Goal: Check status: Check status

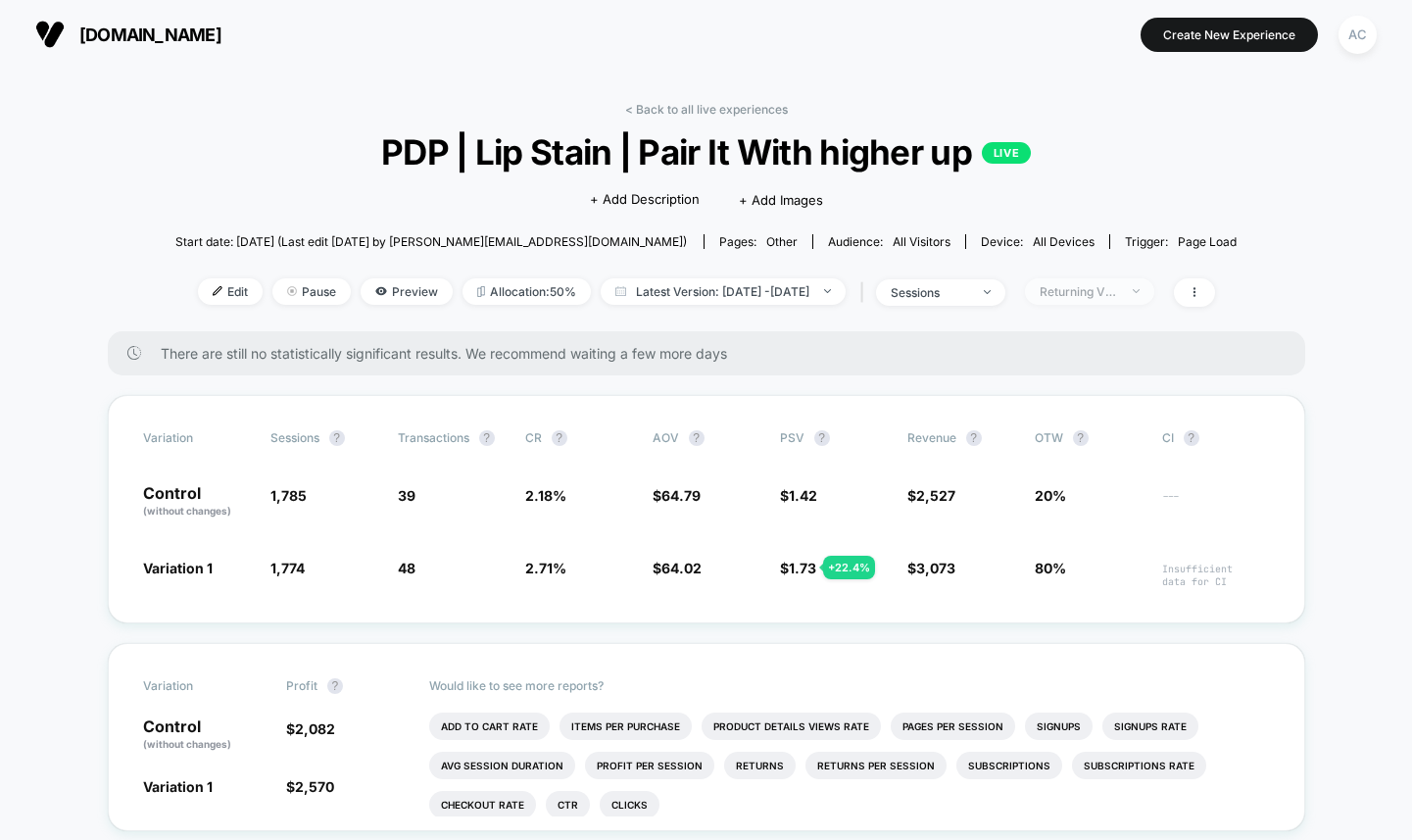
click at [1108, 291] on div "Returning Visitors" at bounding box center [1079, 291] width 78 height 15
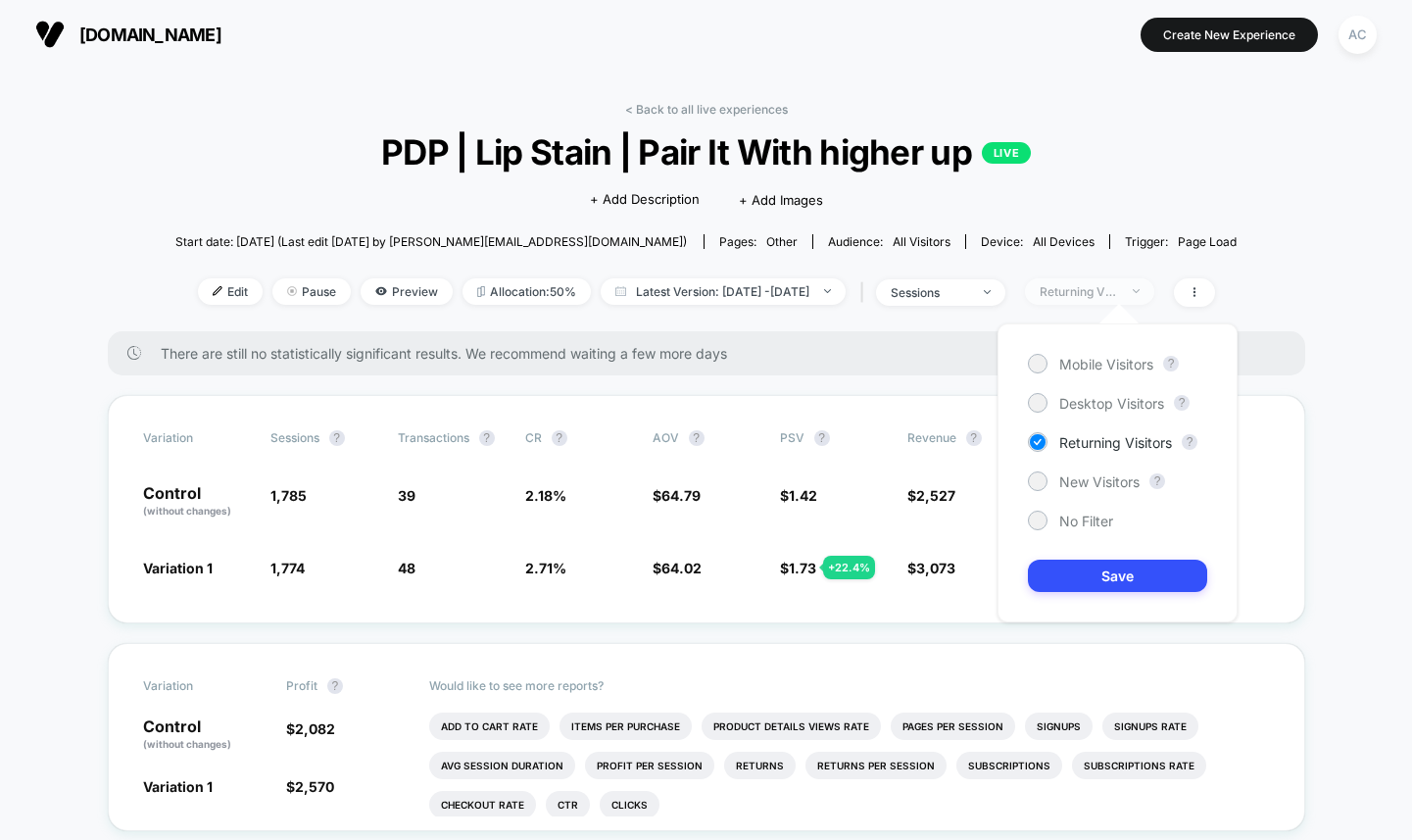
click at [1108, 291] on div "Returning Visitors" at bounding box center [1079, 291] width 78 height 15
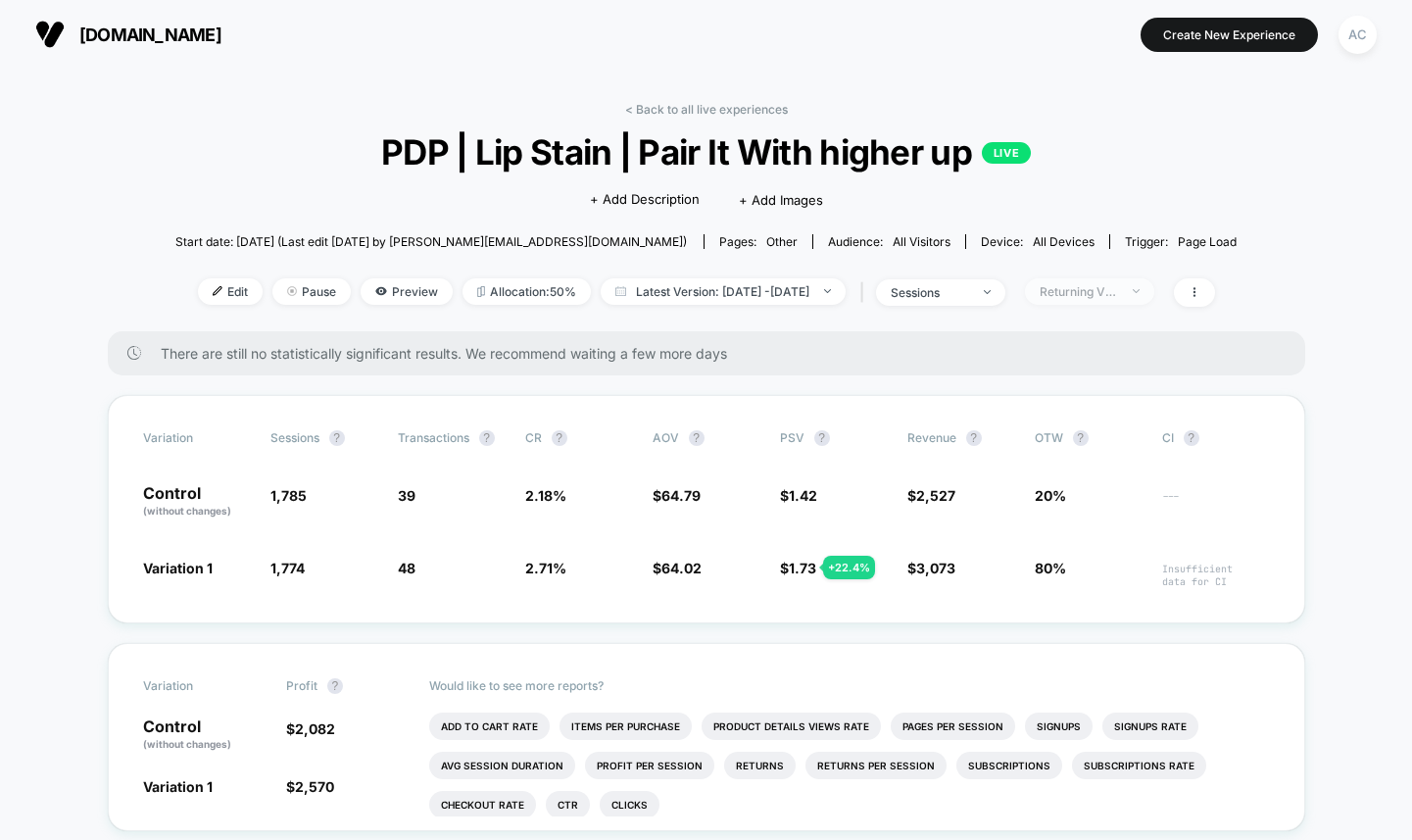
click at [1105, 293] on div "Returning Visitors" at bounding box center [1079, 291] width 78 height 15
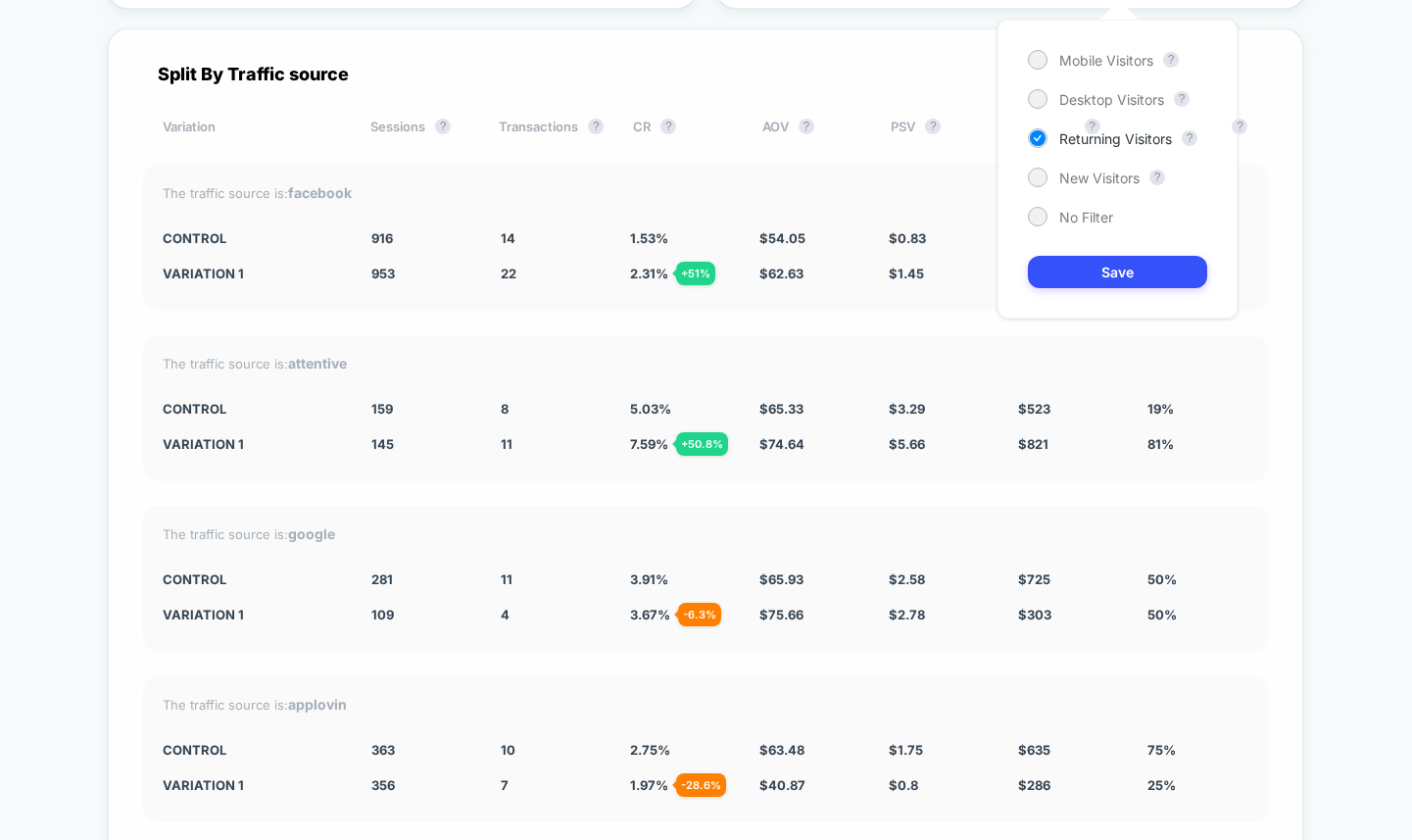
scroll to position [4972, 0]
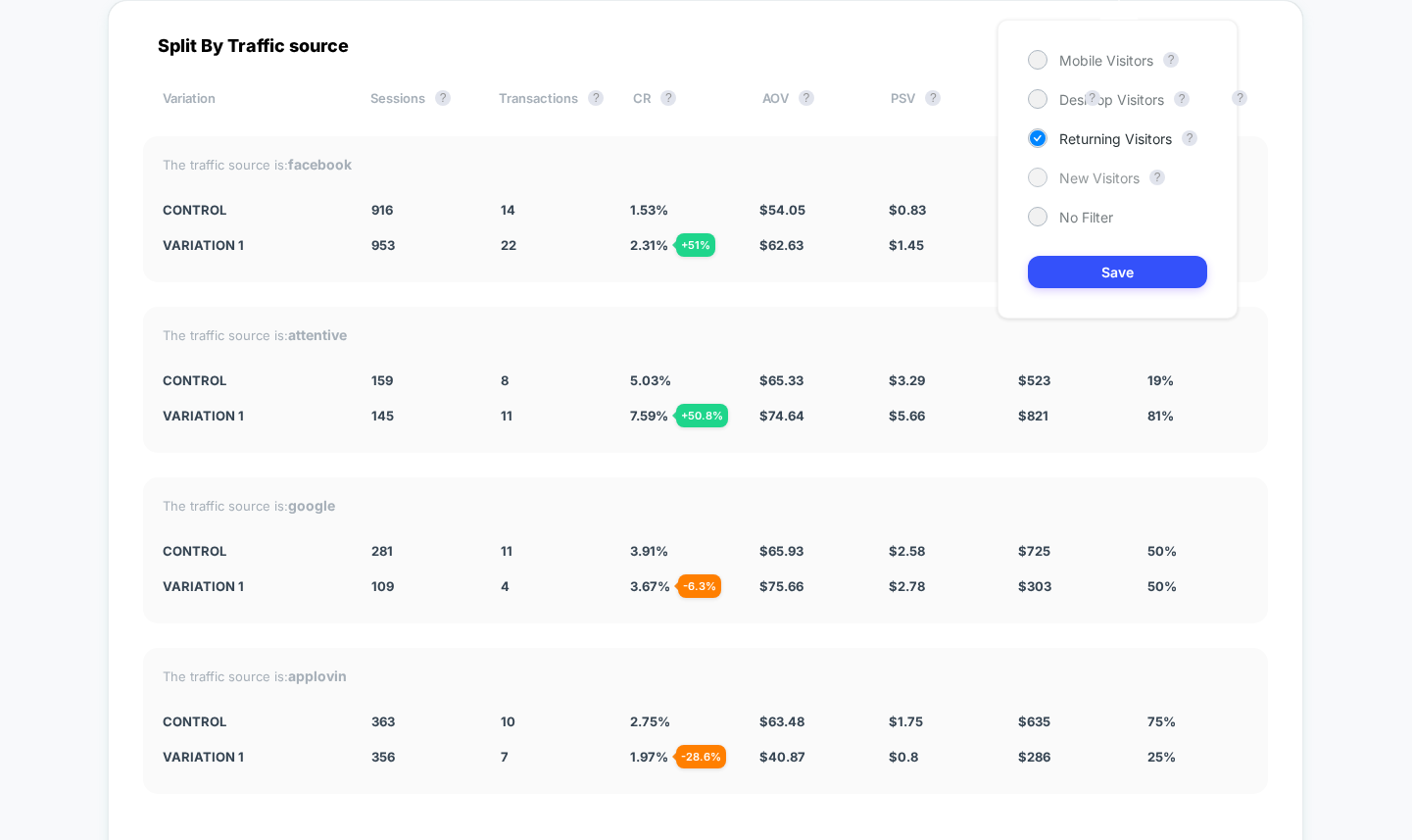
click at [1082, 178] on span "New Visitors" at bounding box center [1099, 178] width 80 height 17
click at [1102, 285] on button "Save" at bounding box center [1117, 272] width 179 height 32
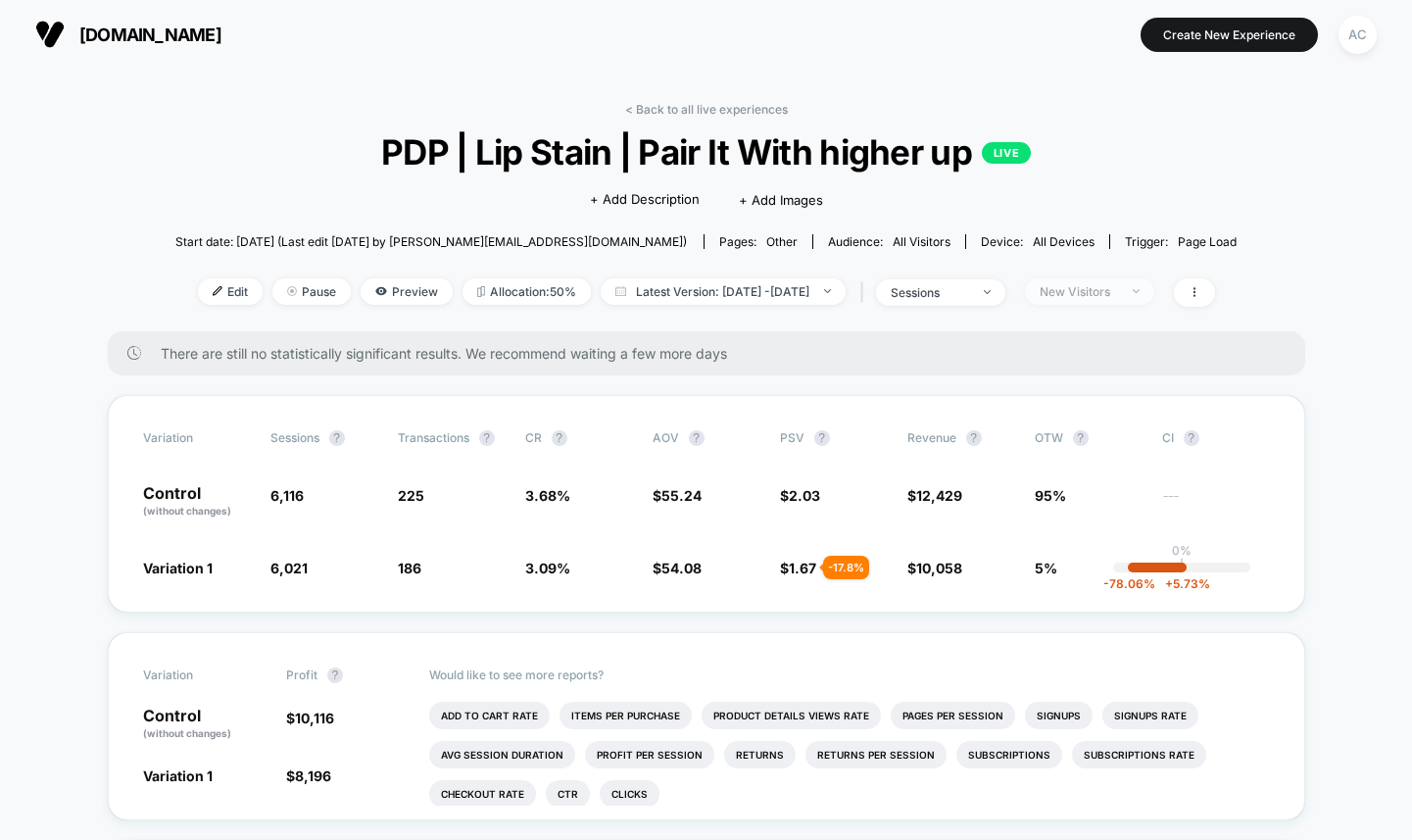
click at [1095, 288] on div "New Visitors" at bounding box center [1079, 291] width 78 height 15
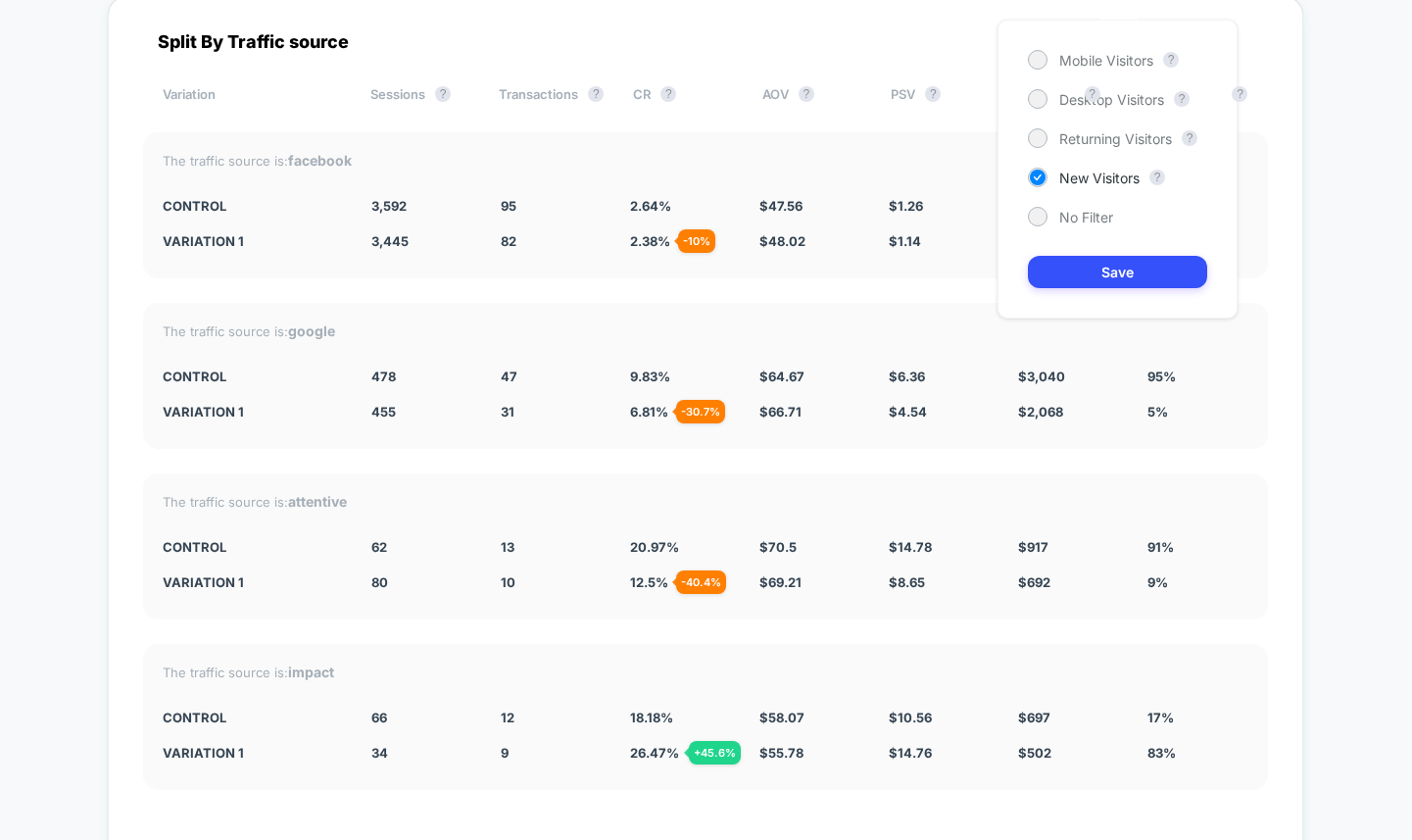
scroll to position [4950, 0]
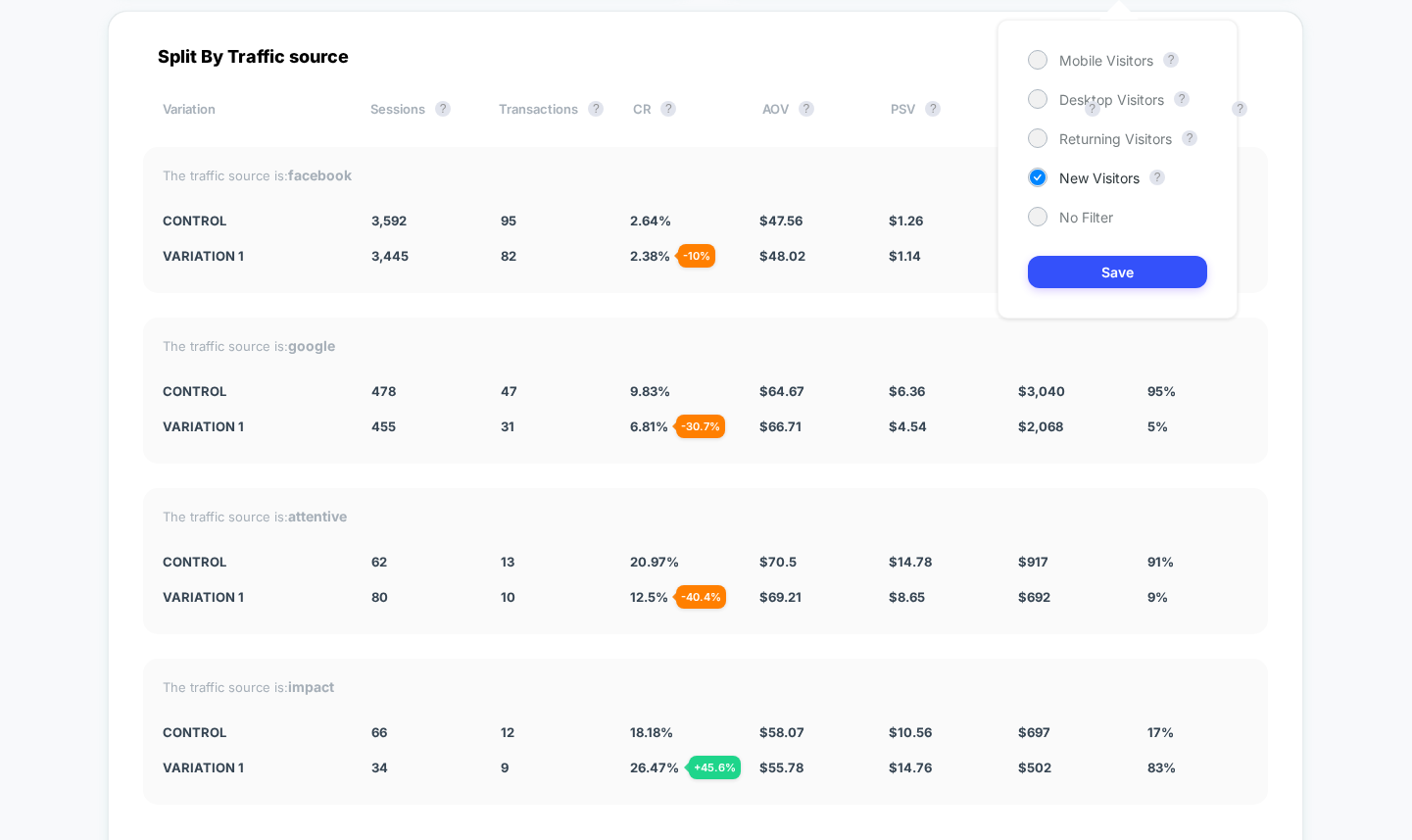
click at [1057, 124] on div "Mobile Visitors ? Desktop Visitors ? Returning Visitors ? New Visitors ? No Fil…" at bounding box center [1118, 169] width 240 height 299
click at [1064, 133] on span "Returning Visitors" at bounding box center [1115, 138] width 113 height 17
click at [1097, 253] on div "Mobile Visitors ? Desktop Visitors ? Returning Visitors ? New Visitors ? No Fil…" at bounding box center [1118, 169] width 240 height 299
click at [1099, 268] on button "Save" at bounding box center [1117, 272] width 179 height 32
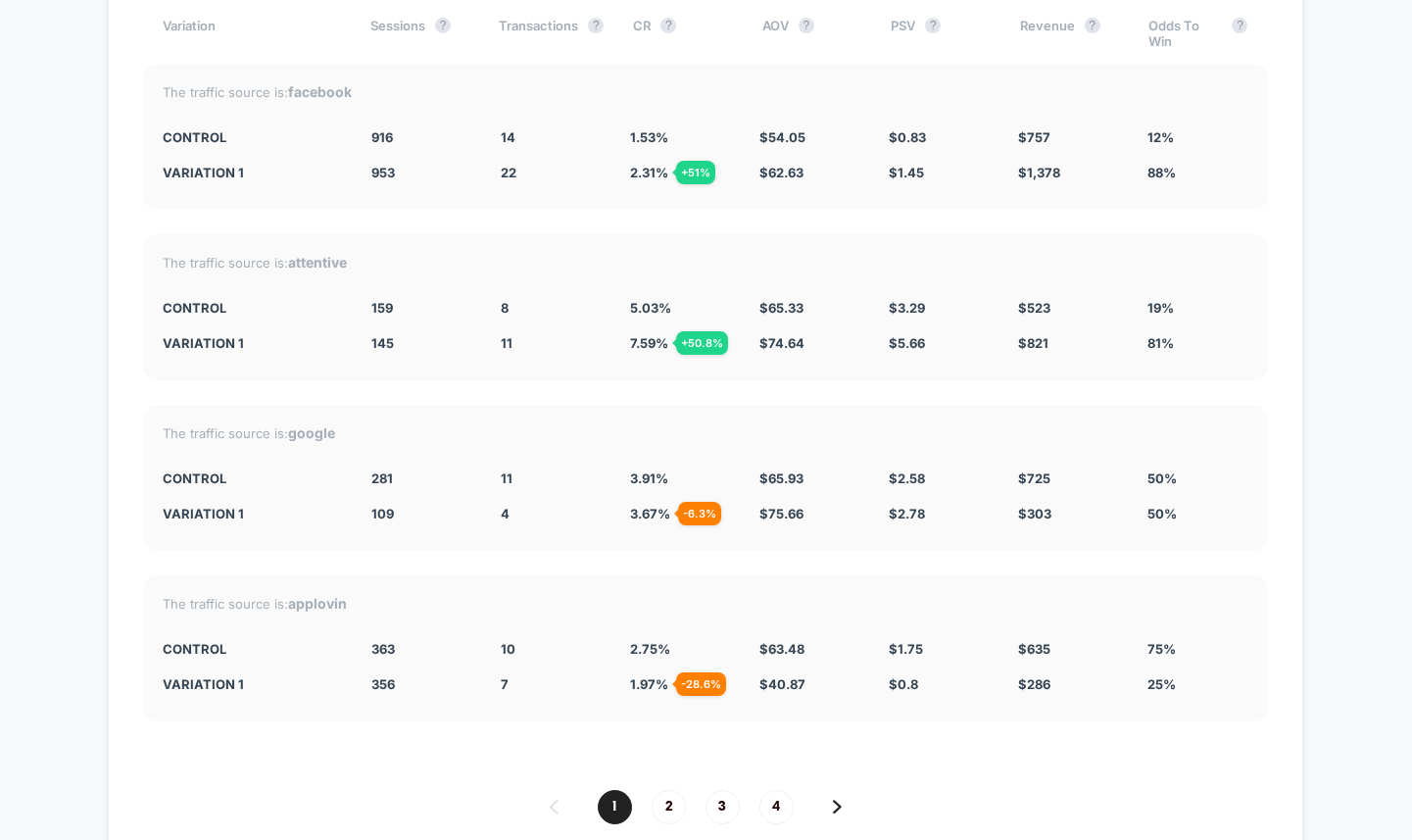
scroll to position [5046, 0]
click at [668, 795] on span "2" at bounding box center [669, 805] width 34 height 34
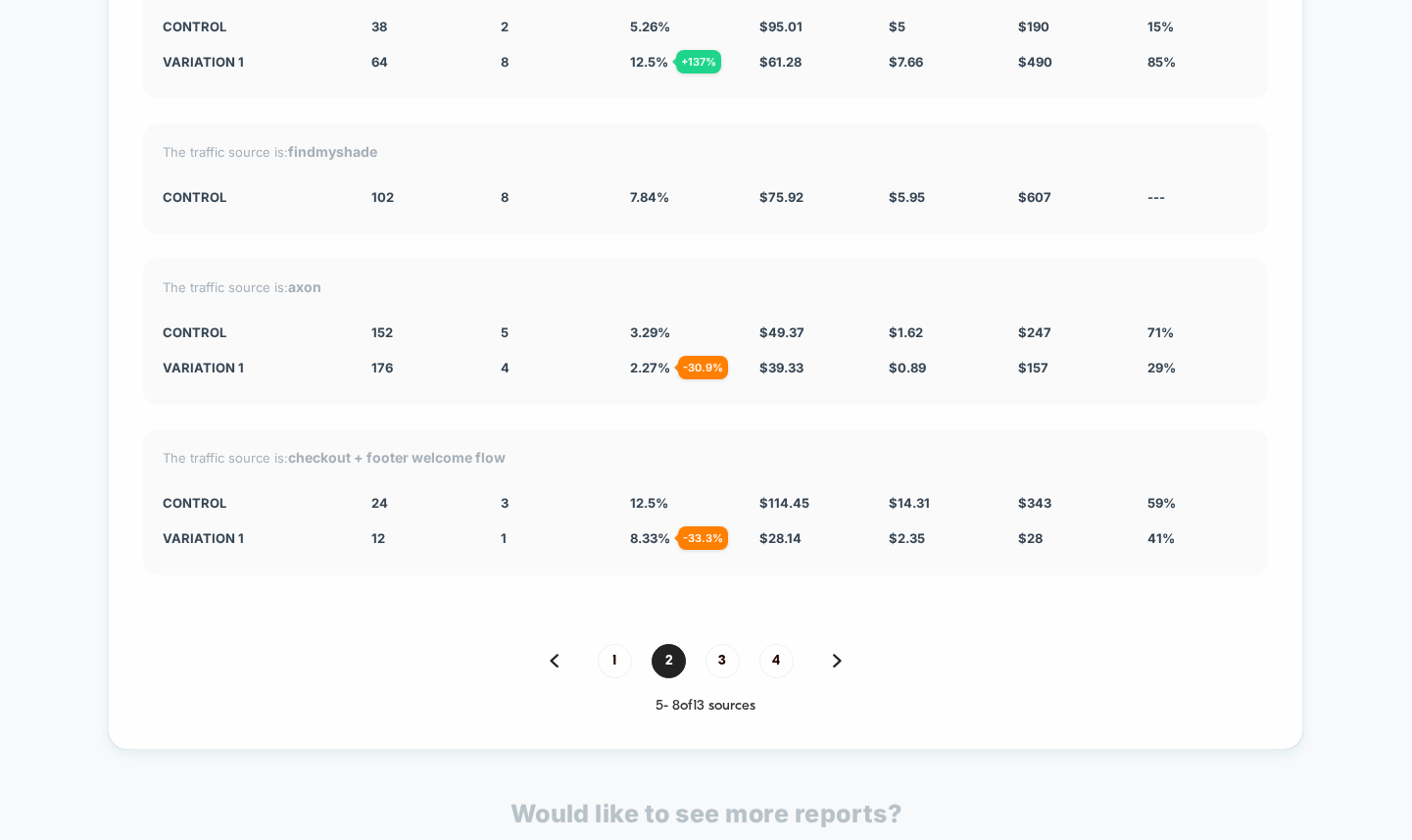
scroll to position [5174, 0]
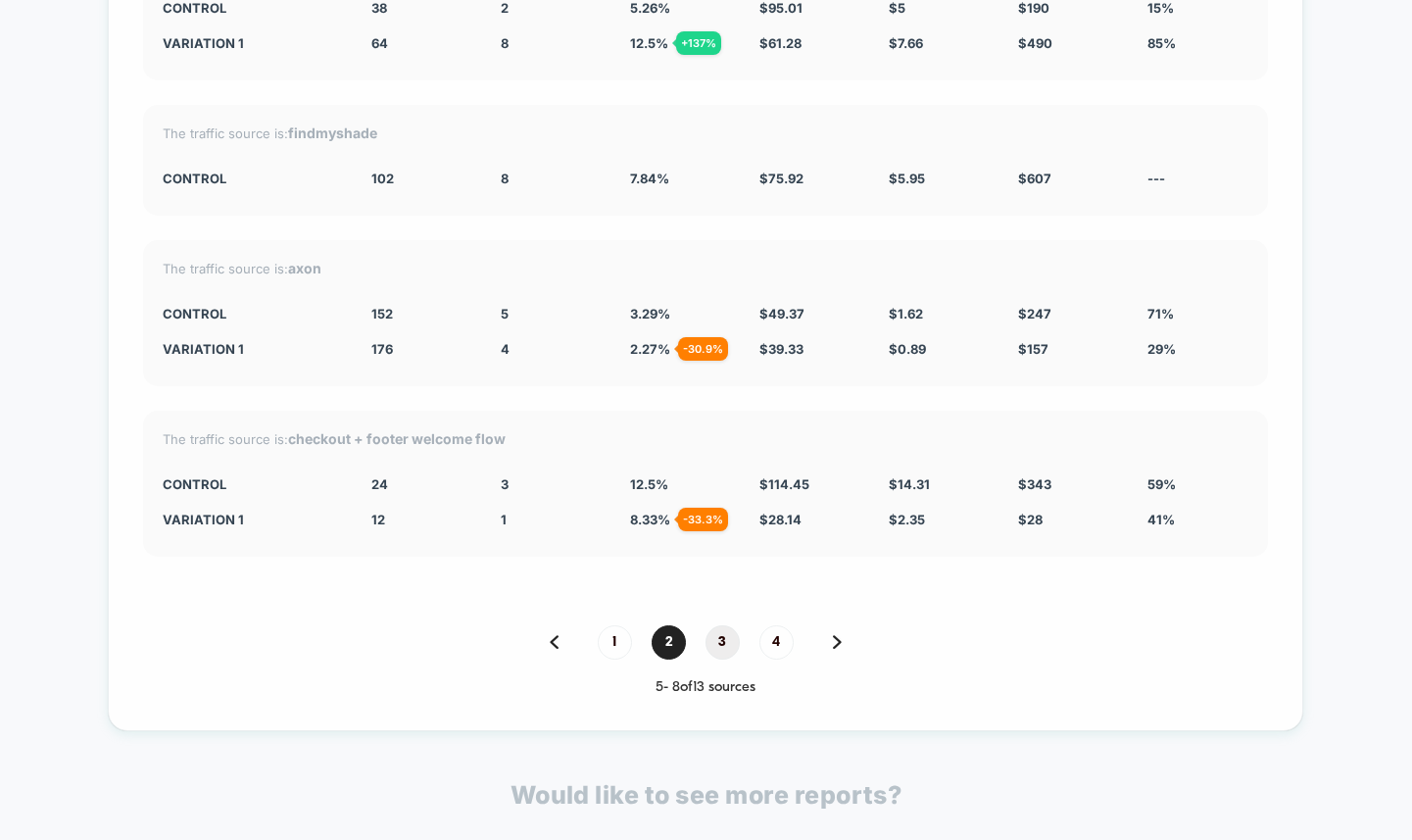
click at [717, 647] on span "3" at bounding box center [723, 642] width 34 height 34
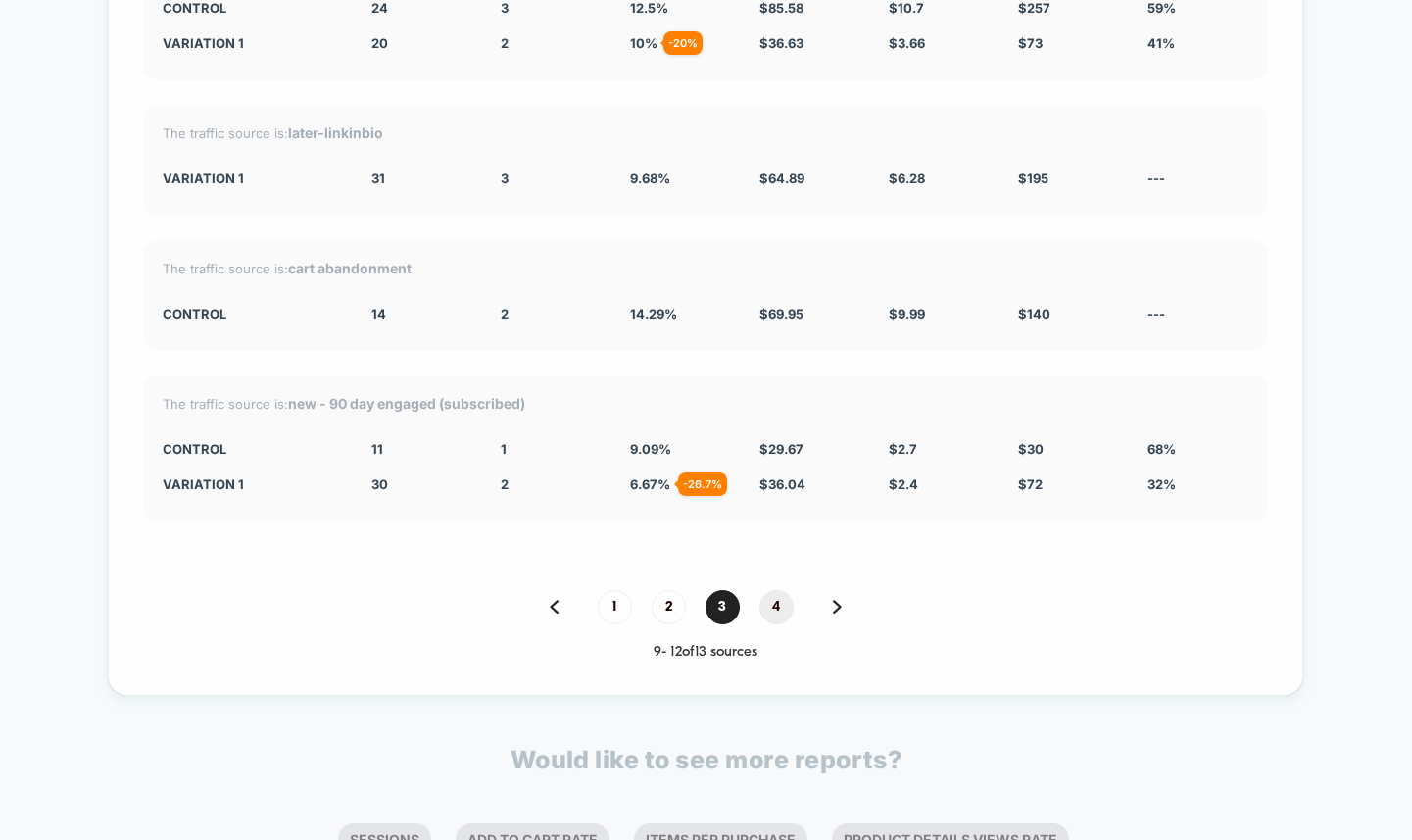
click at [772, 604] on span "4" at bounding box center [776, 607] width 34 height 34
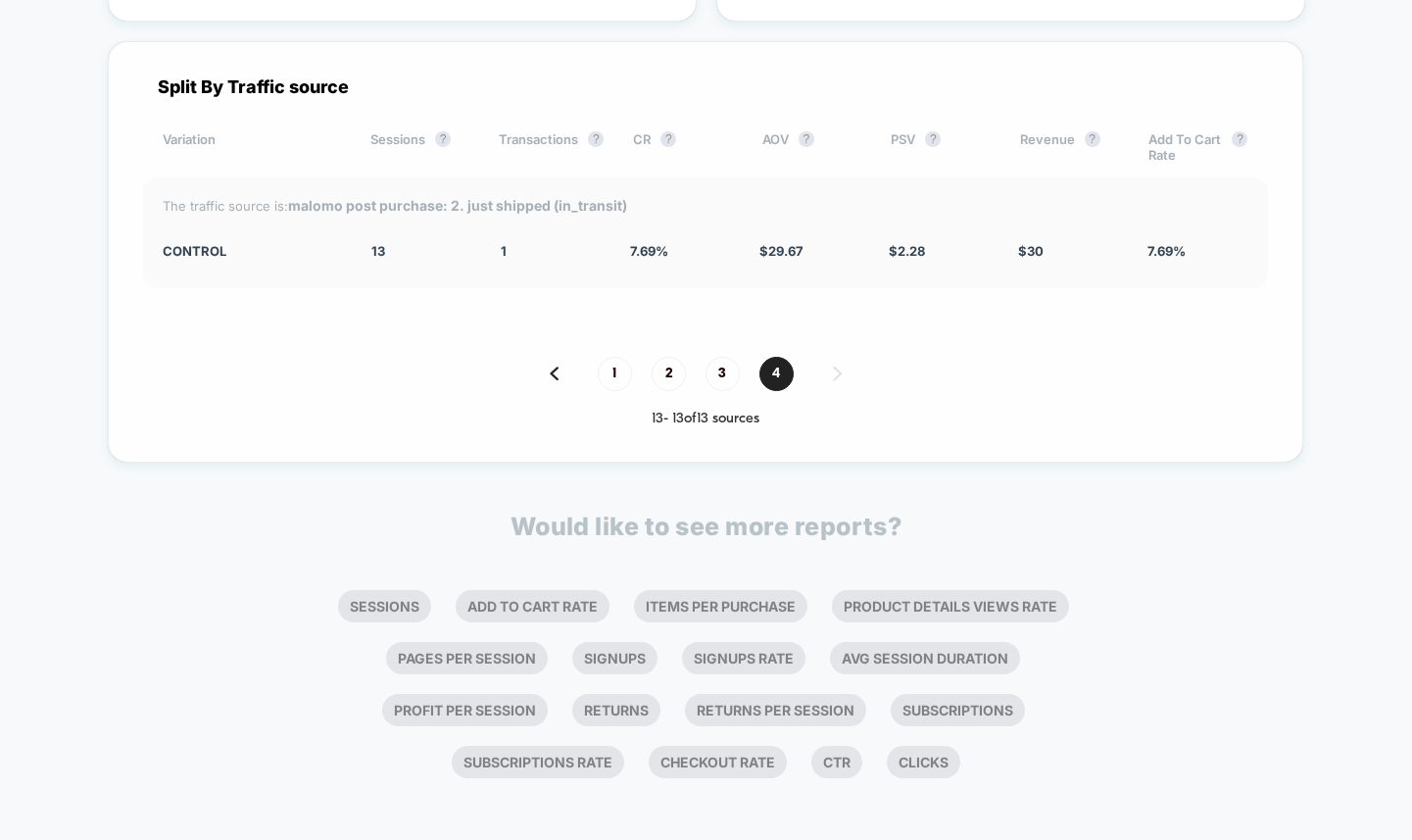
click at [619, 383] on div "1 2 3 4 13 - 13 of 13 sources" at bounding box center [705, 392] width 1125 height 71
click at [612, 366] on span "1" at bounding box center [615, 374] width 34 height 34
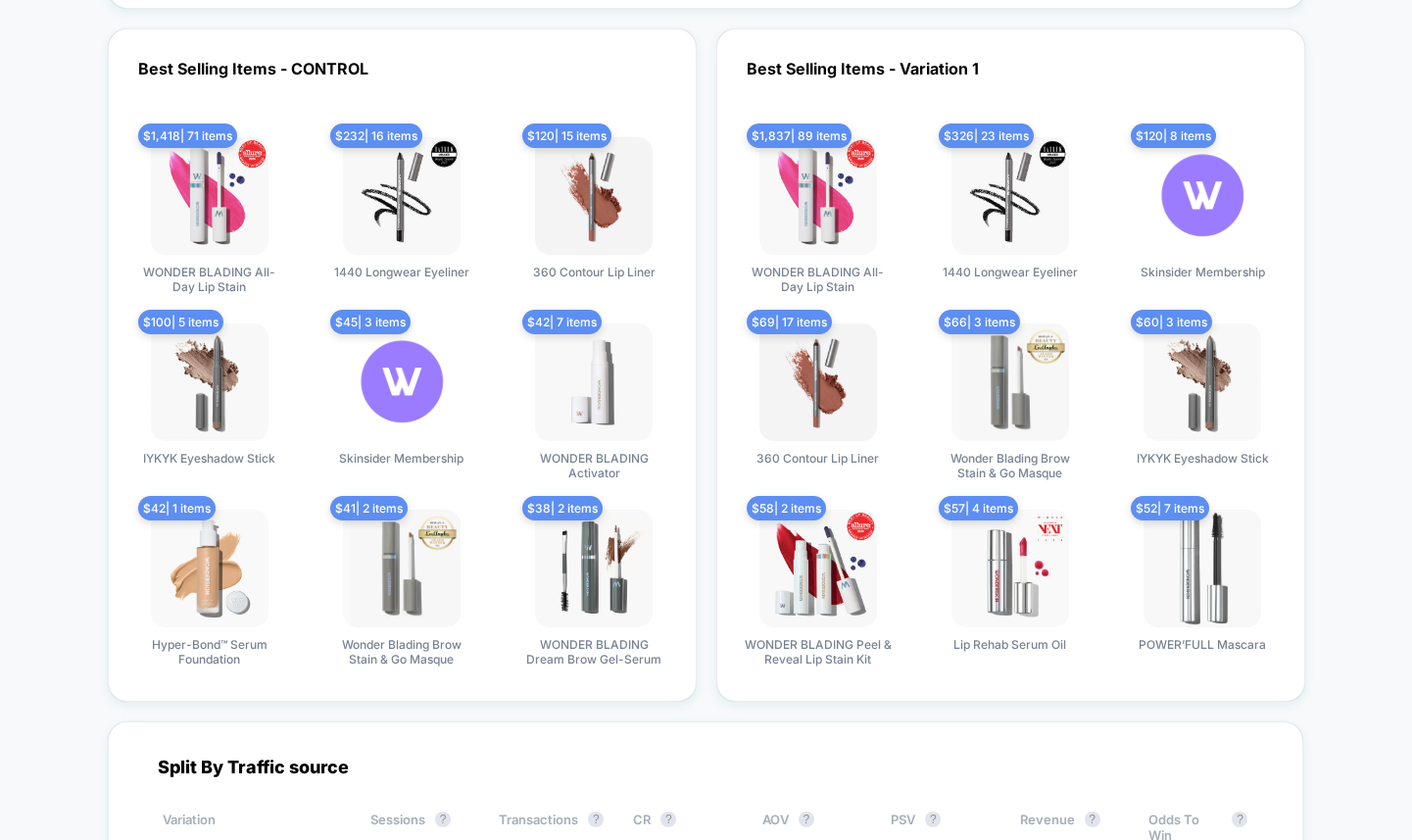
scroll to position [4254, 0]
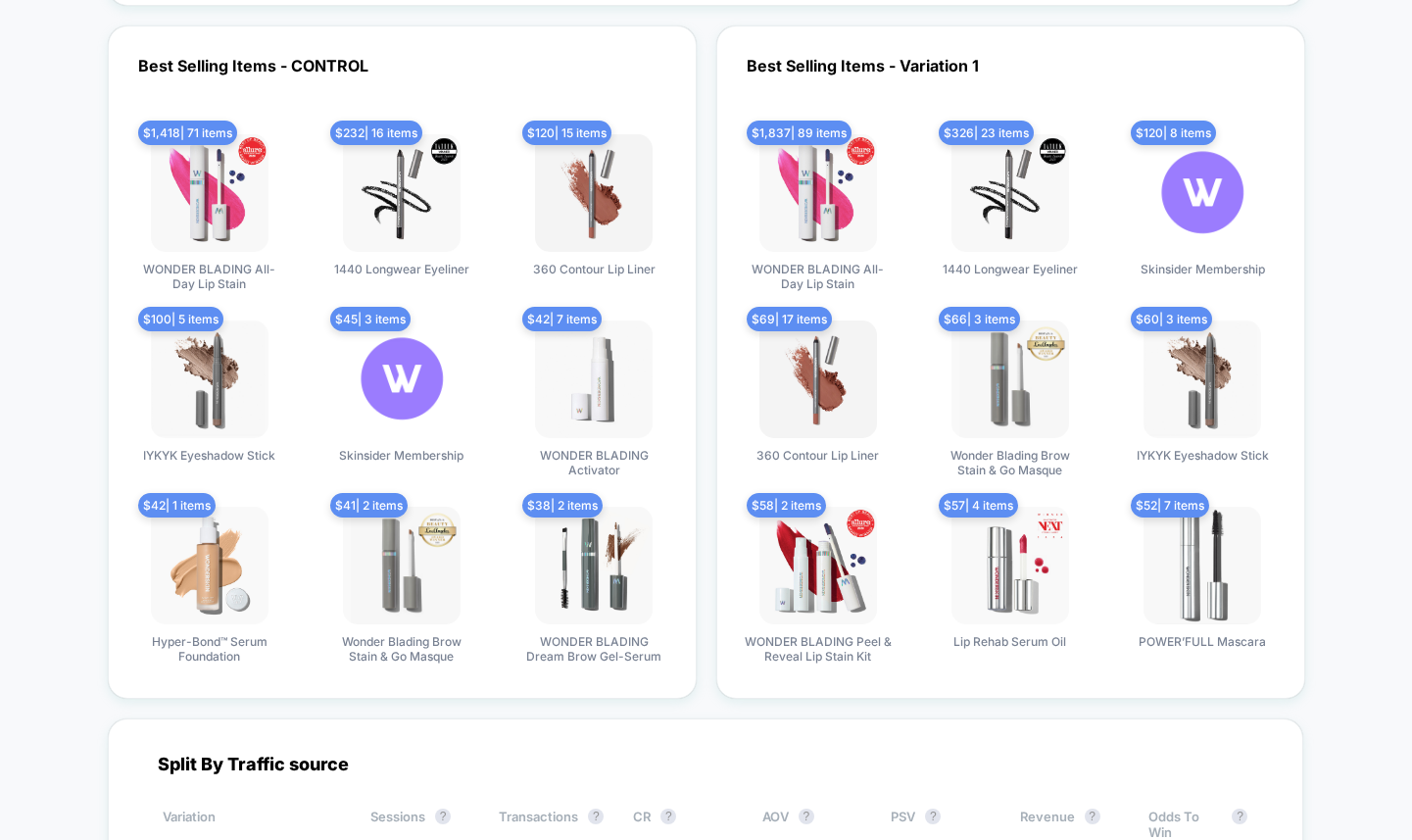
click at [1007, 184] on img at bounding box center [1010, 193] width 118 height 118
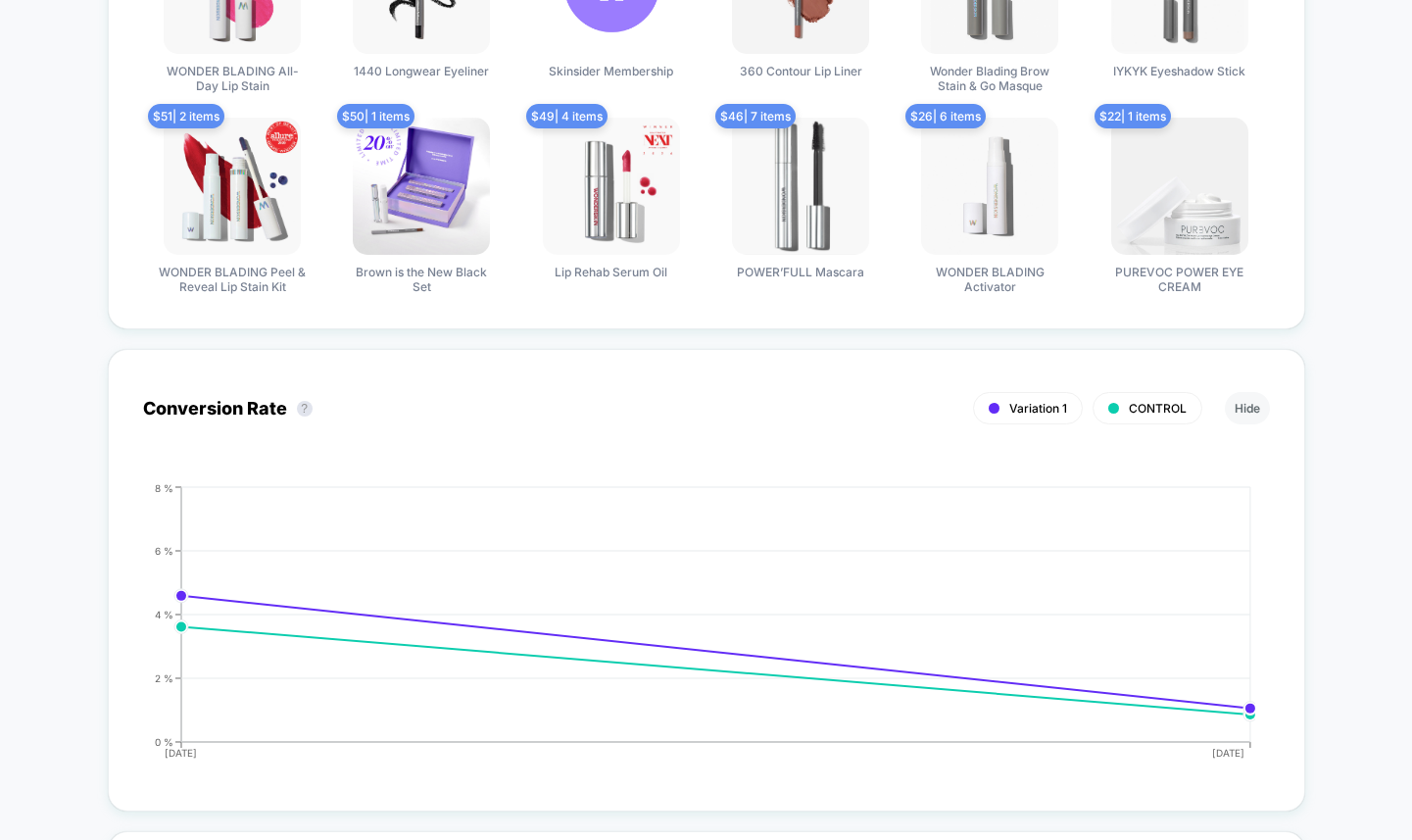
scroll to position [0, 0]
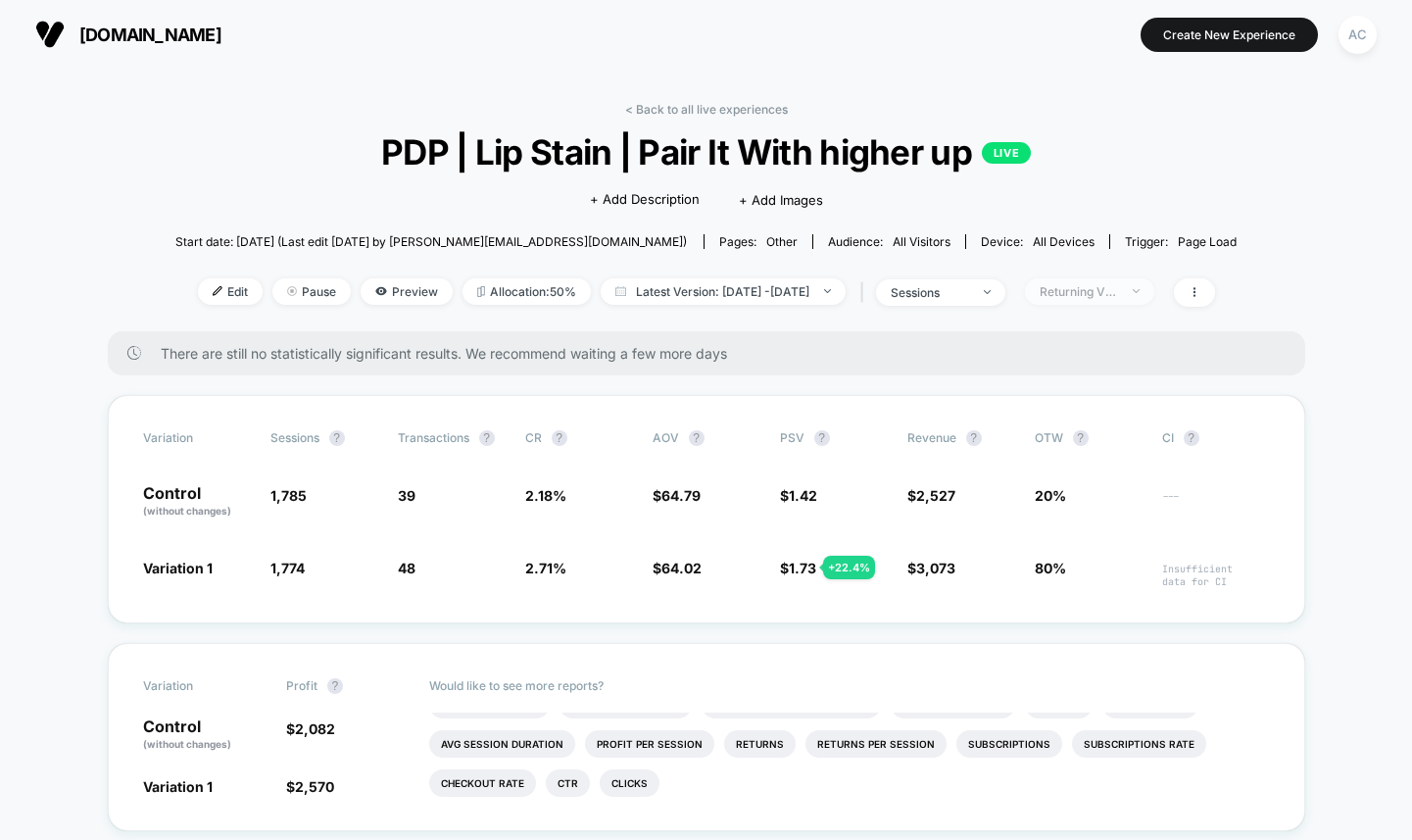
click at [1117, 282] on span "Returning Visitors" at bounding box center [1089, 291] width 129 height 26
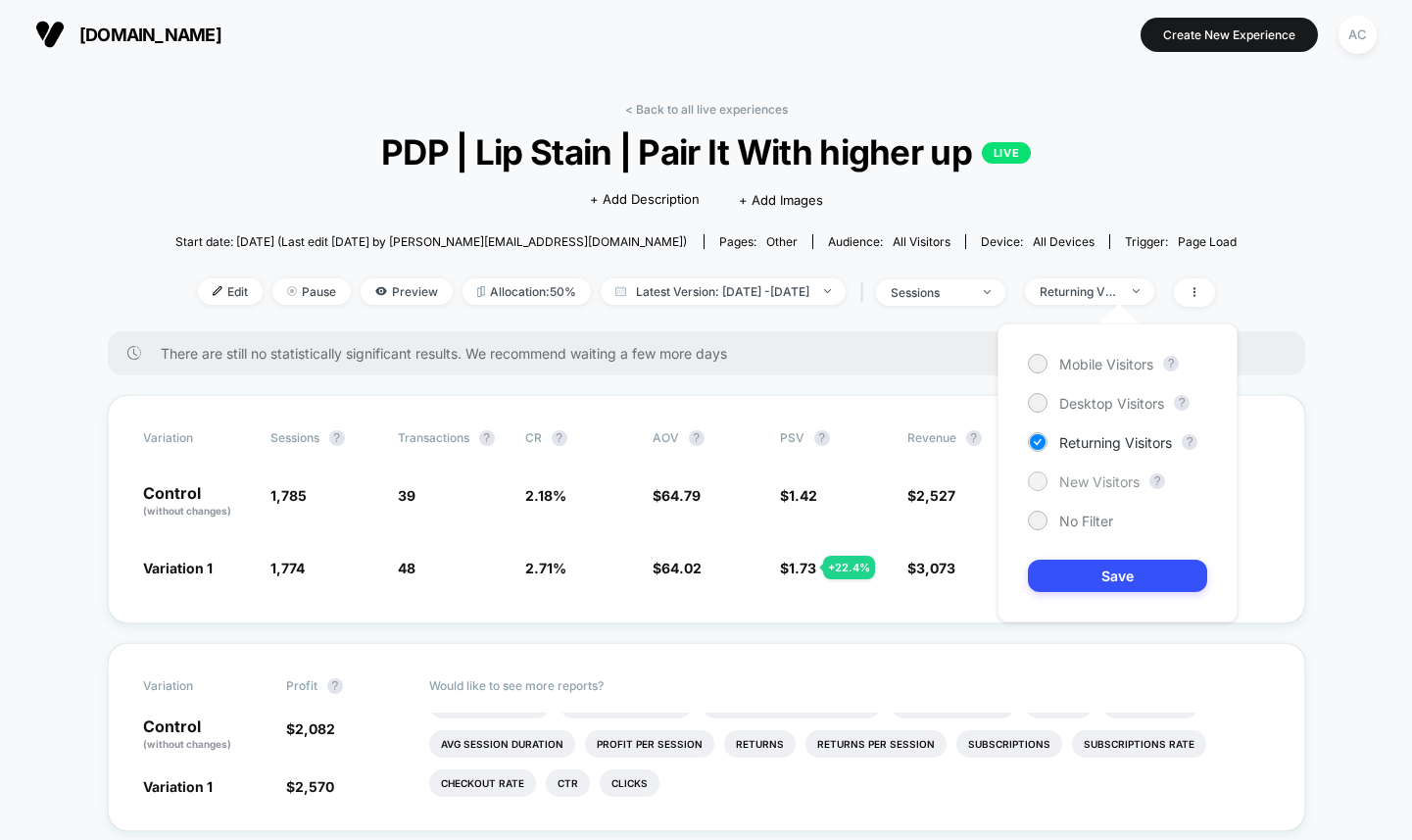
click at [1094, 476] on span "New Visitors" at bounding box center [1099, 481] width 80 height 17
click at [1117, 569] on button "Save" at bounding box center [1117, 576] width 179 height 32
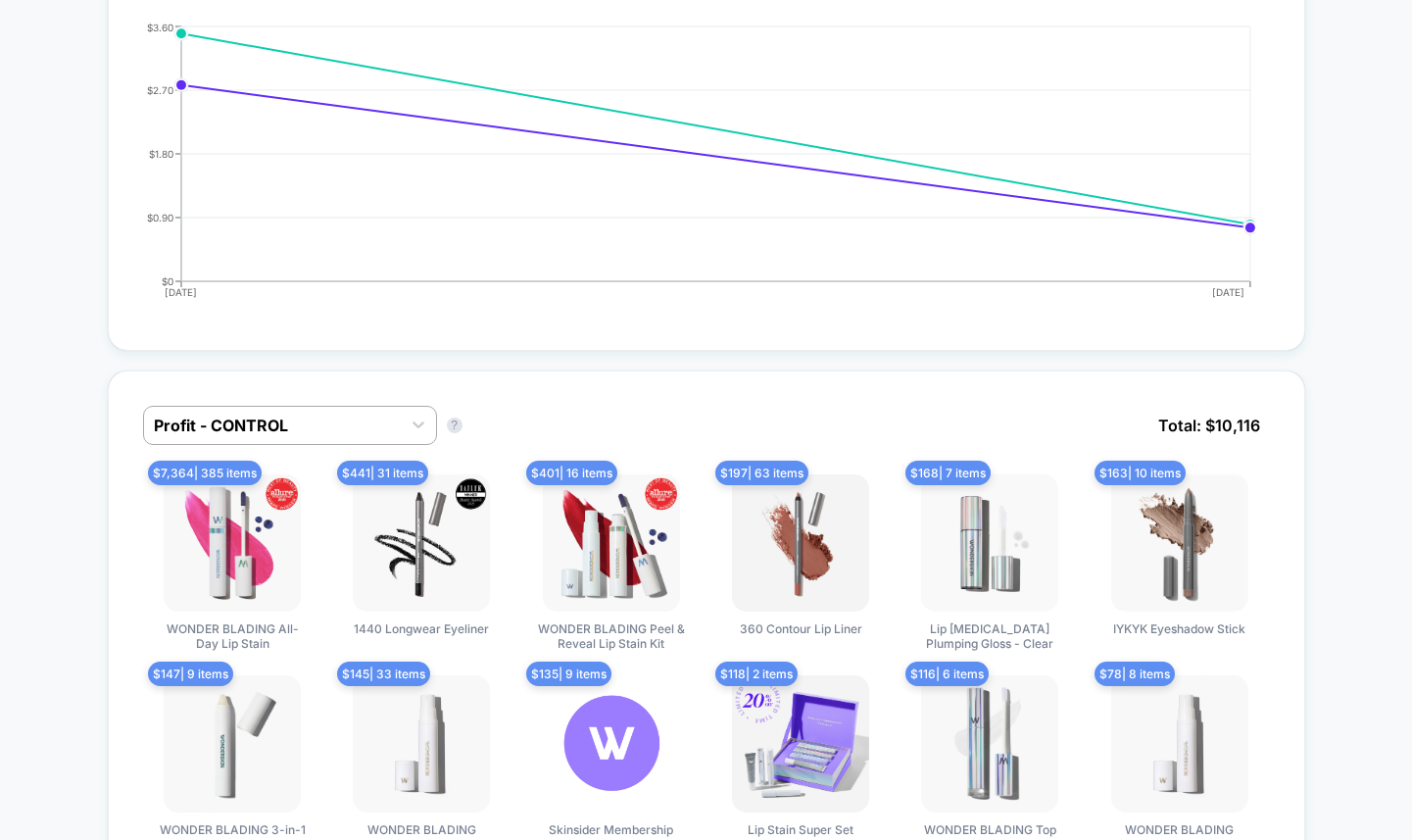
scroll to position [1238, 0]
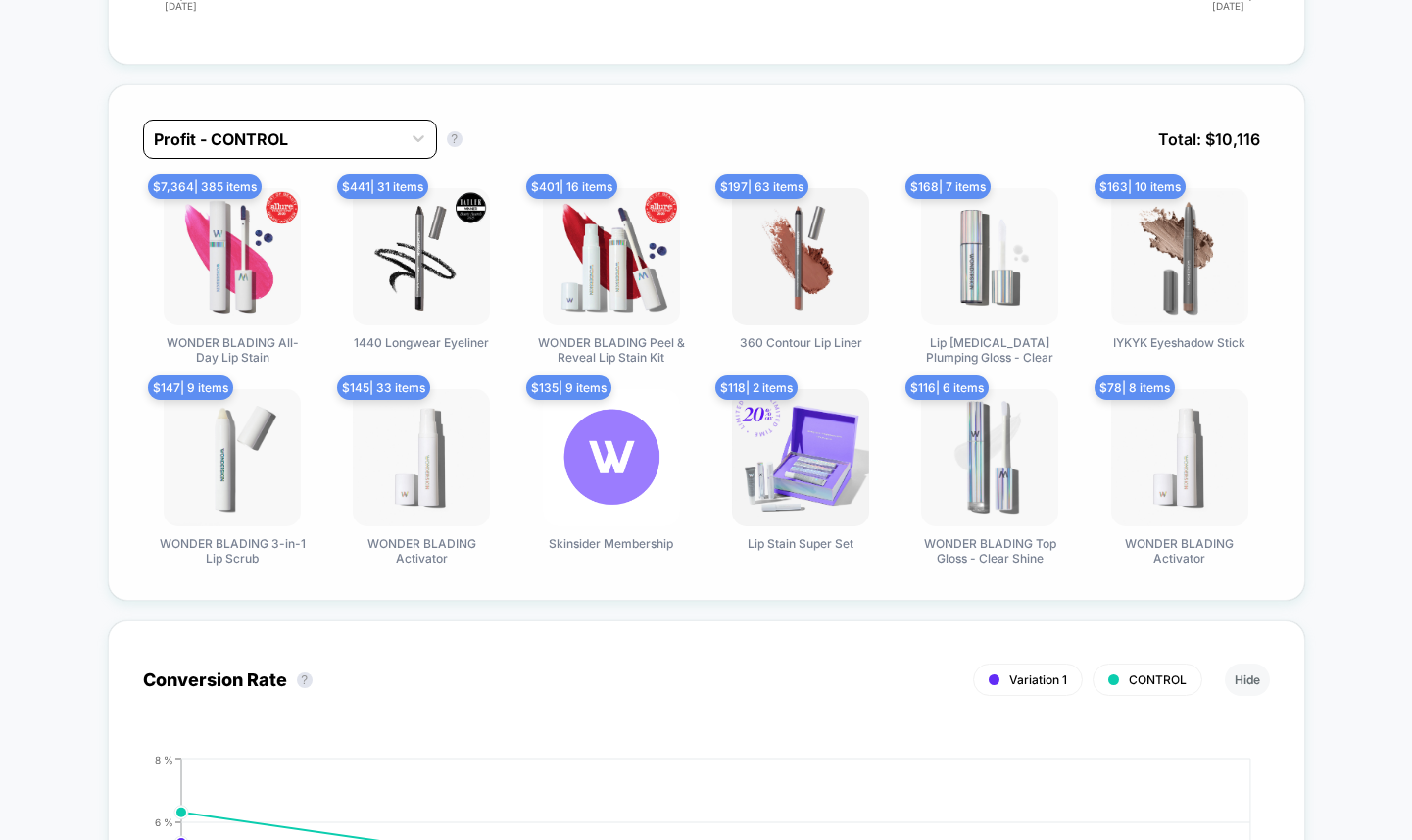
click at [269, 136] on div at bounding box center [272, 139] width 237 height 24
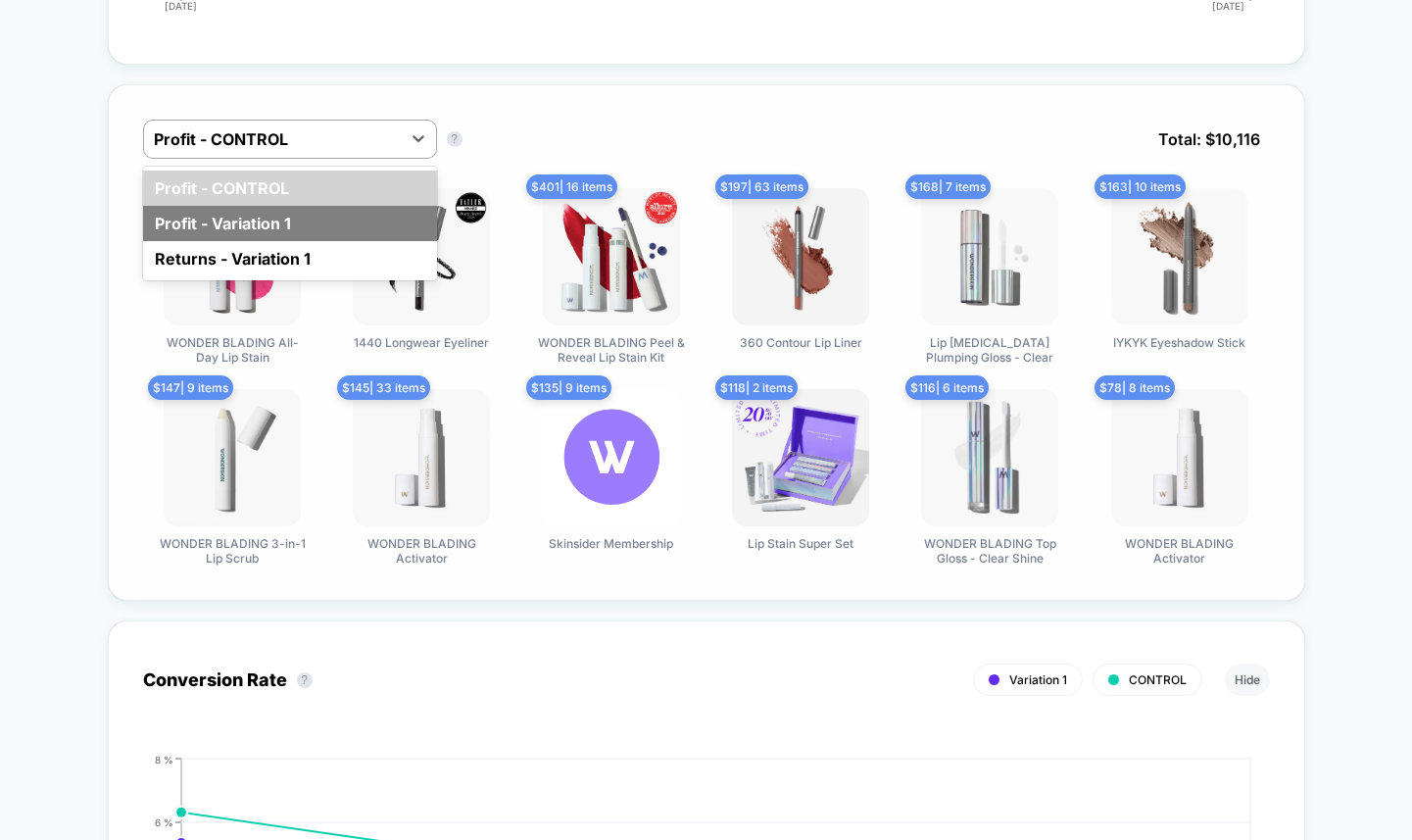
click at [205, 232] on div "Profit - Variation 1" at bounding box center [290, 223] width 294 height 35
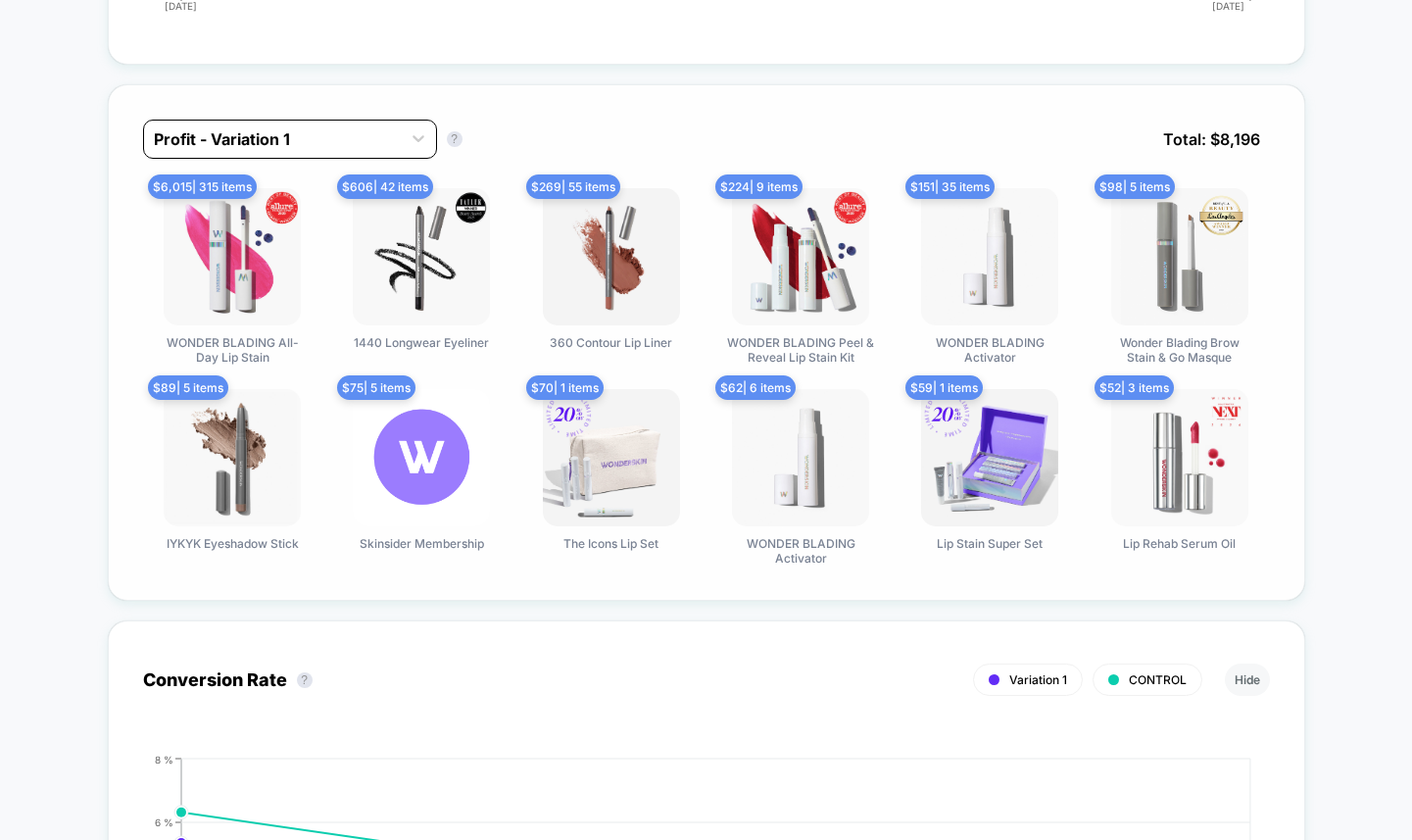
click at [215, 140] on div at bounding box center [272, 139] width 237 height 24
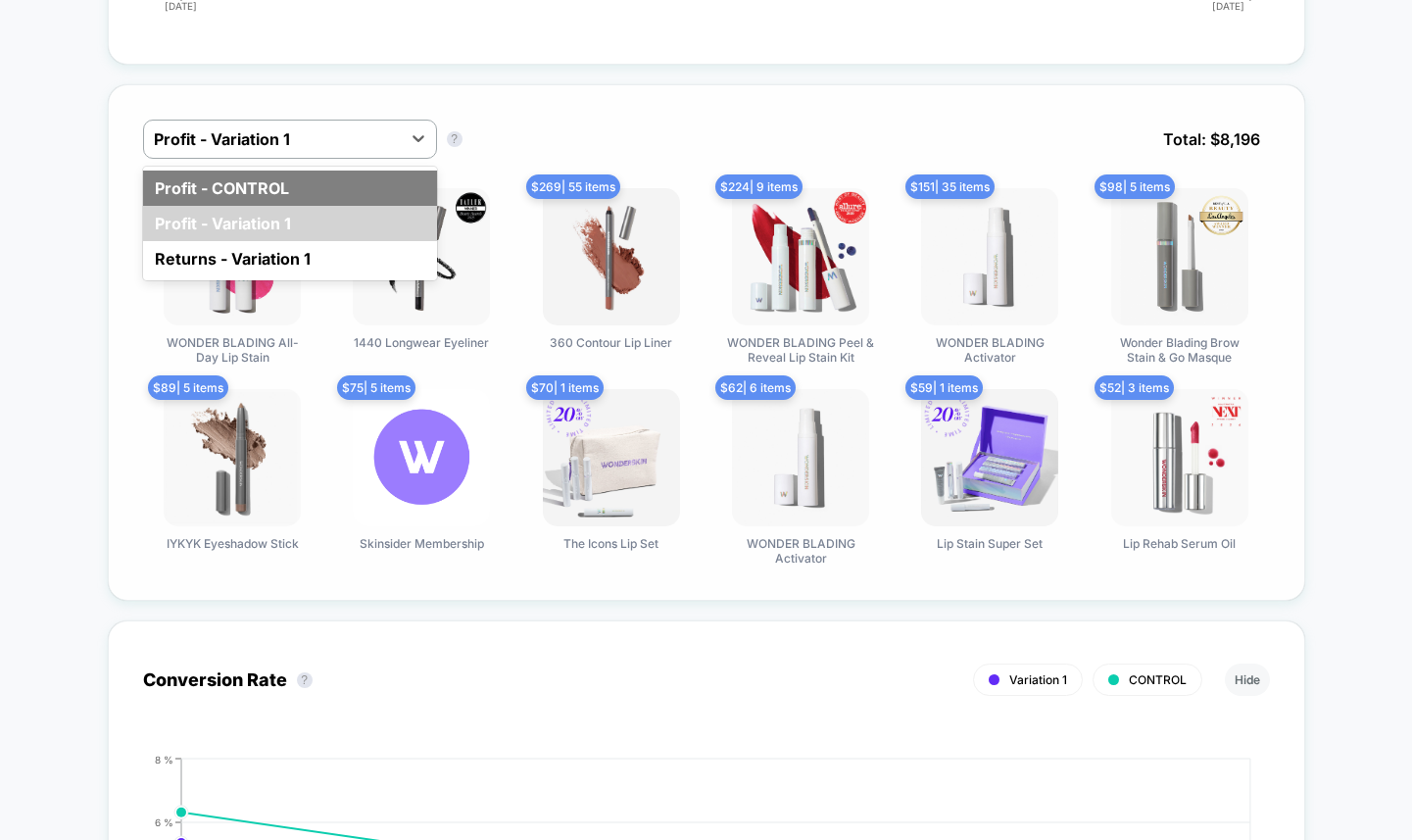
click at [208, 185] on div "Profit - CONTROL" at bounding box center [290, 188] width 294 height 35
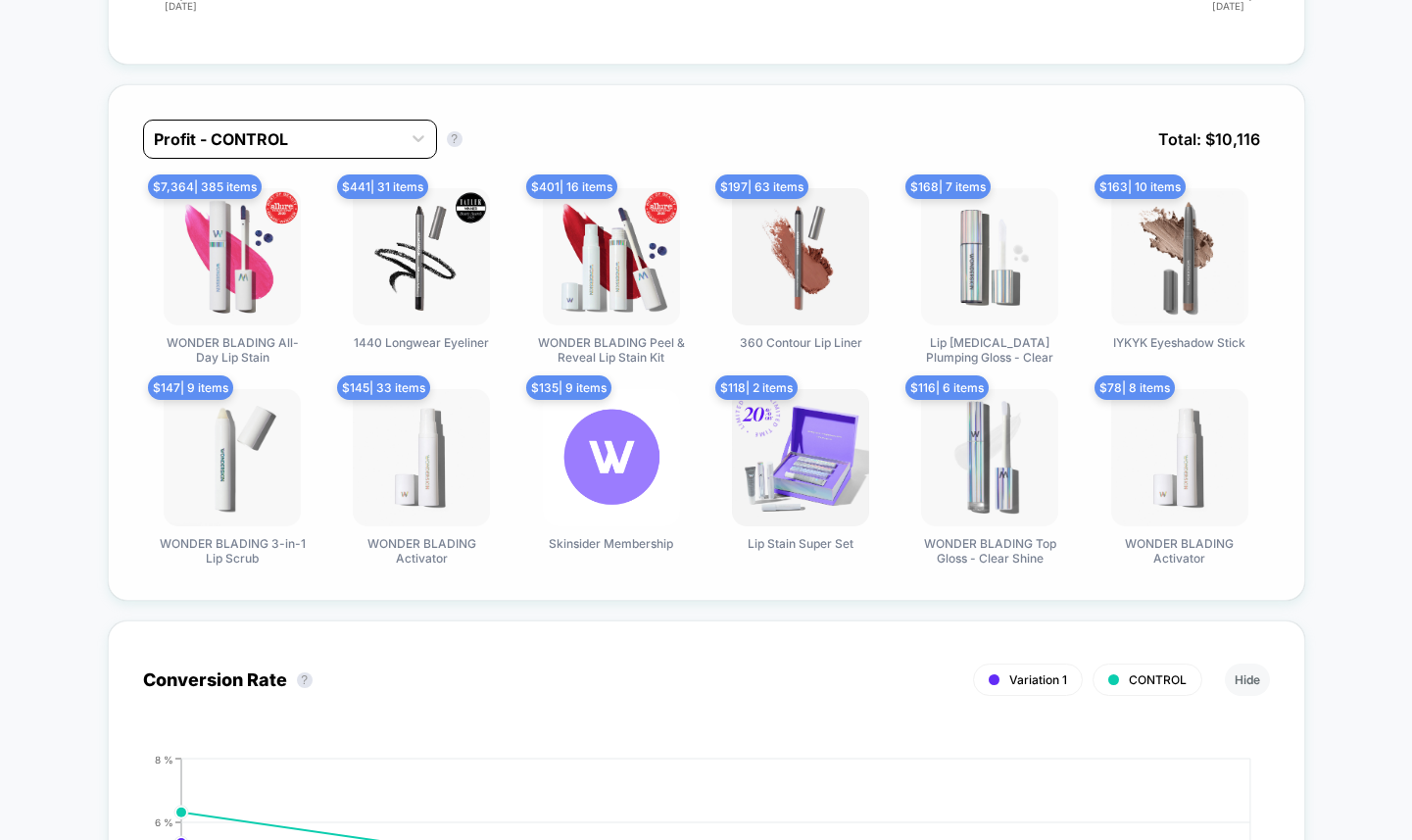
click at [218, 149] on div "Profit - CONTROL" at bounding box center [272, 138] width 257 height 31
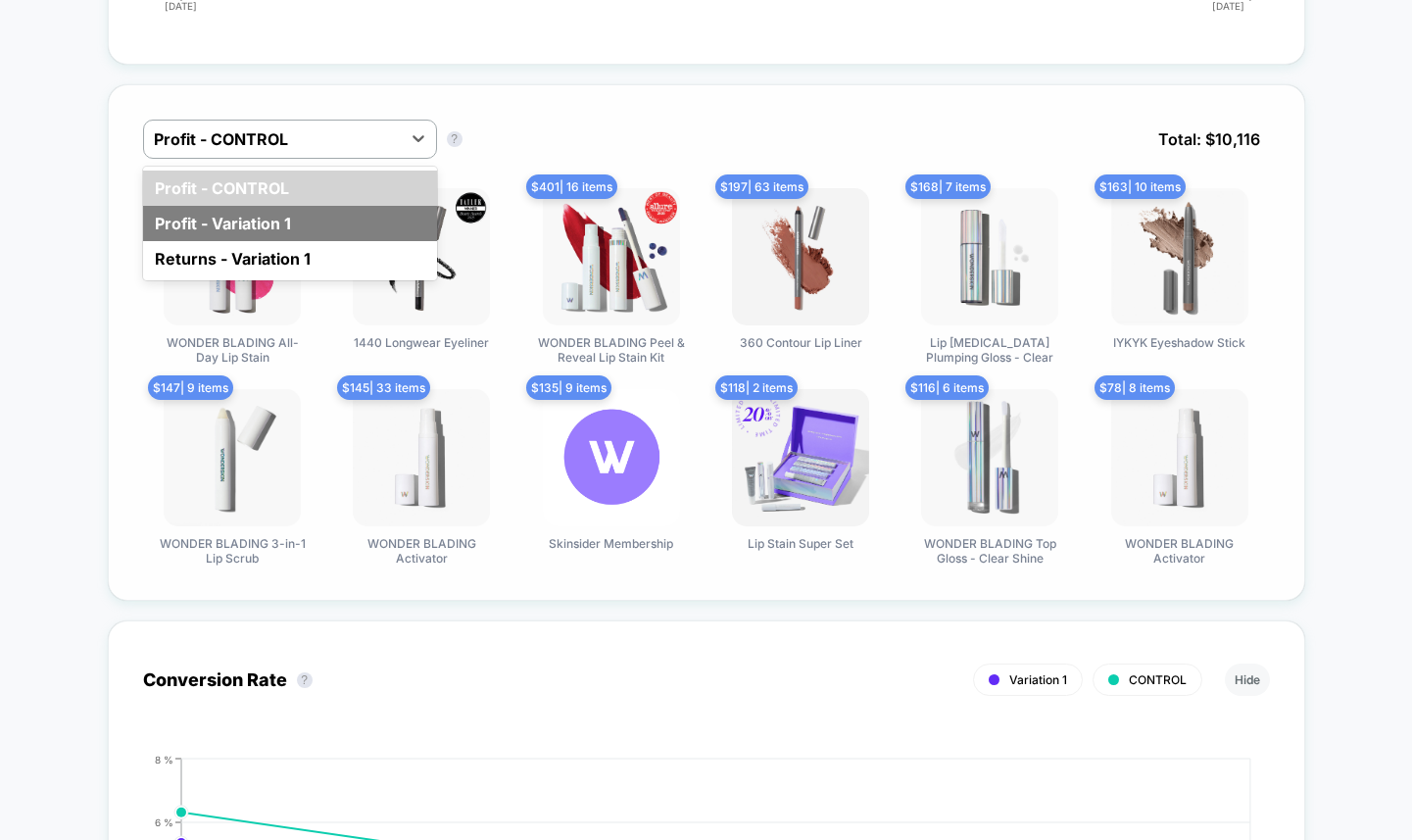
click at [213, 215] on div "Profit - Variation 1" at bounding box center [290, 223] width 294 height 35
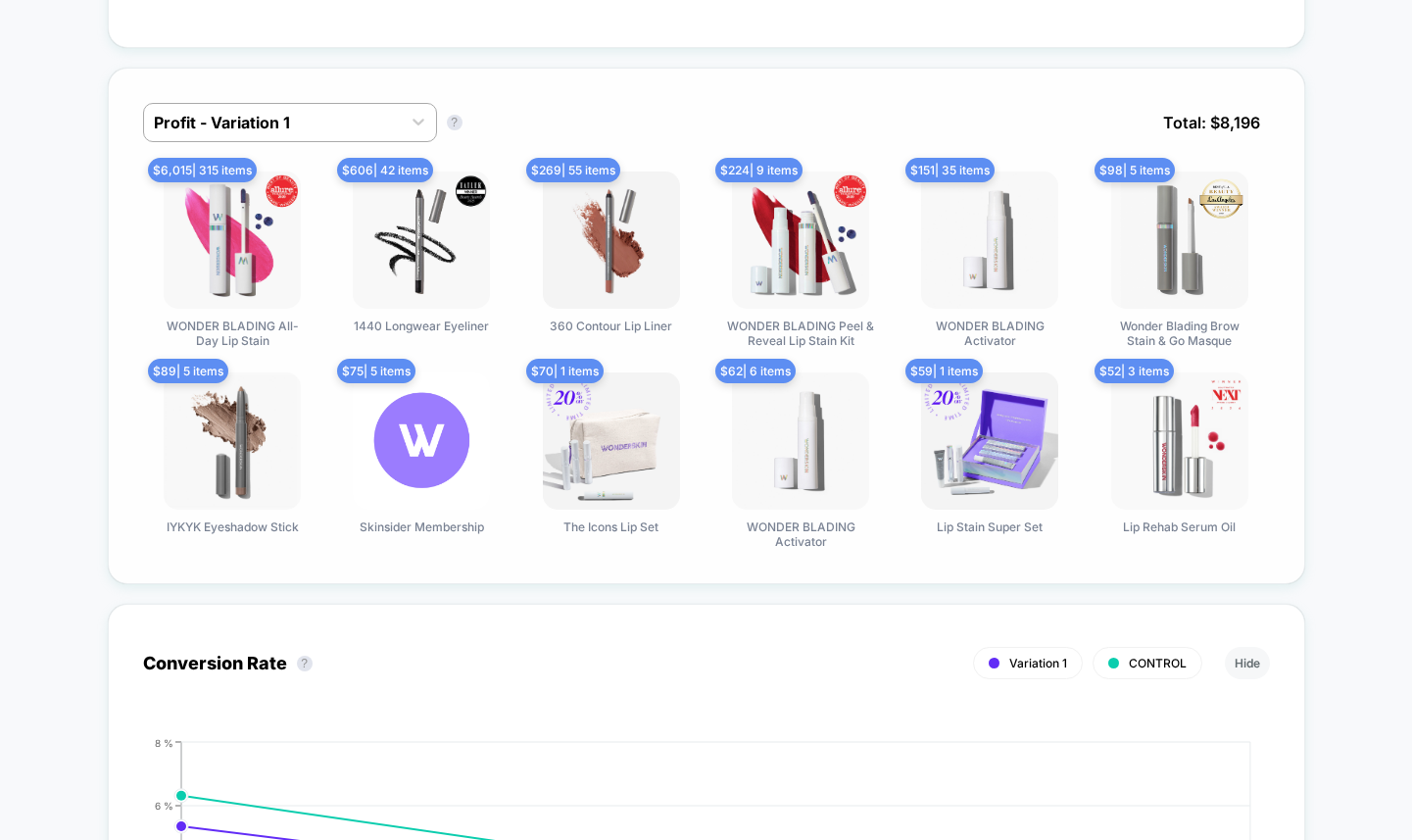
scroll to position [1256, 0]
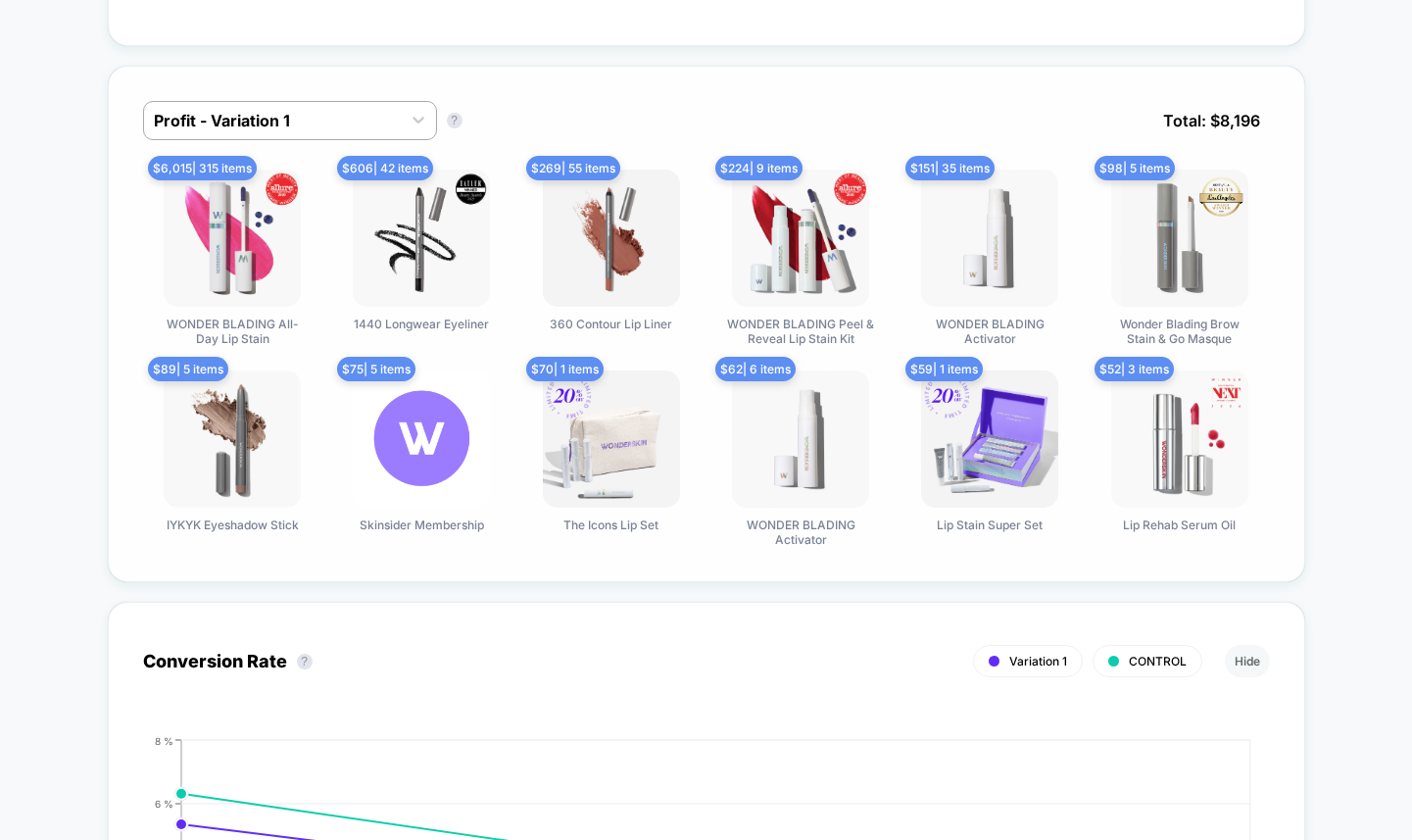
click at [604, 452] on img at bounding box center [611, 438] width 137 height 137
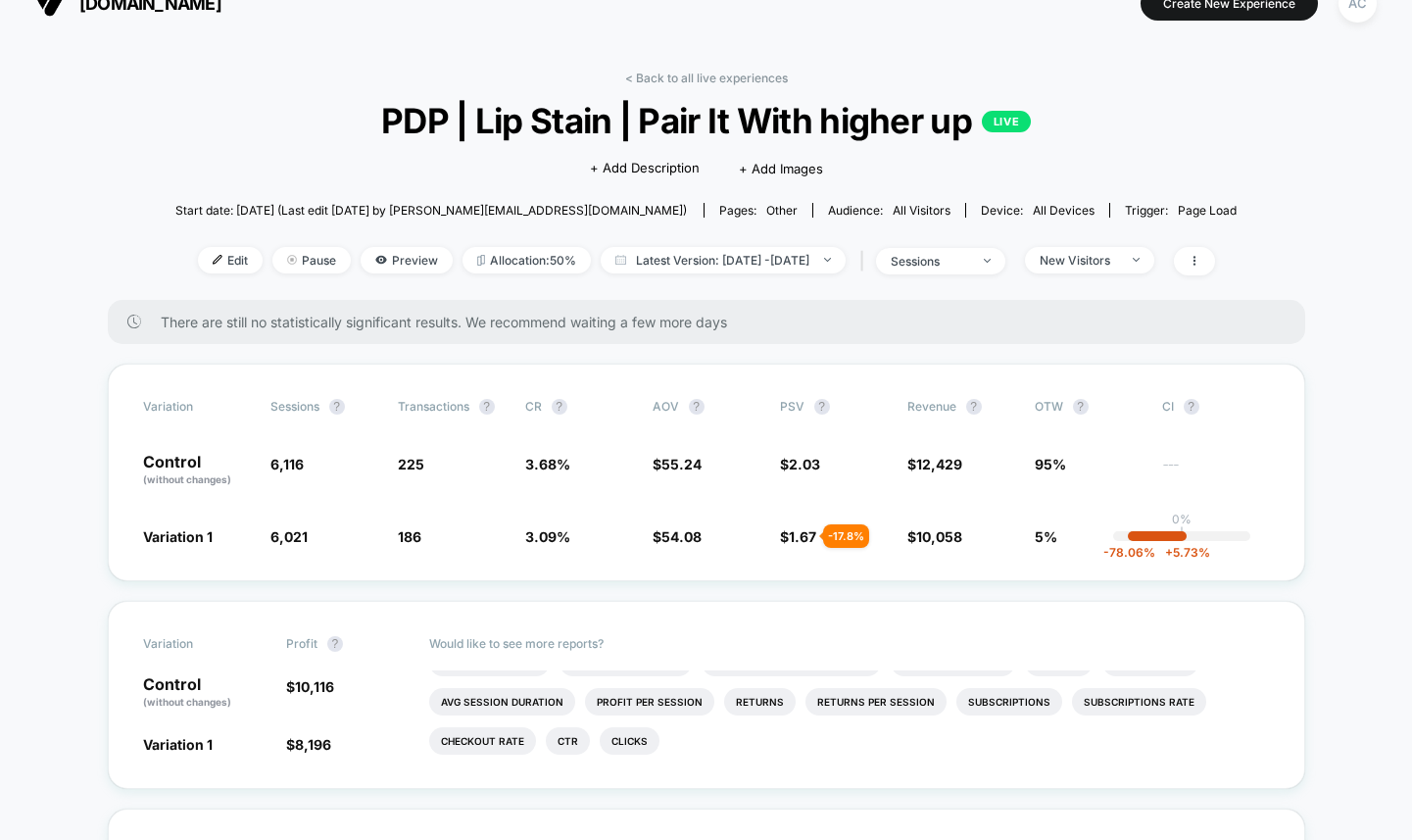
scroll to position [0, 0]
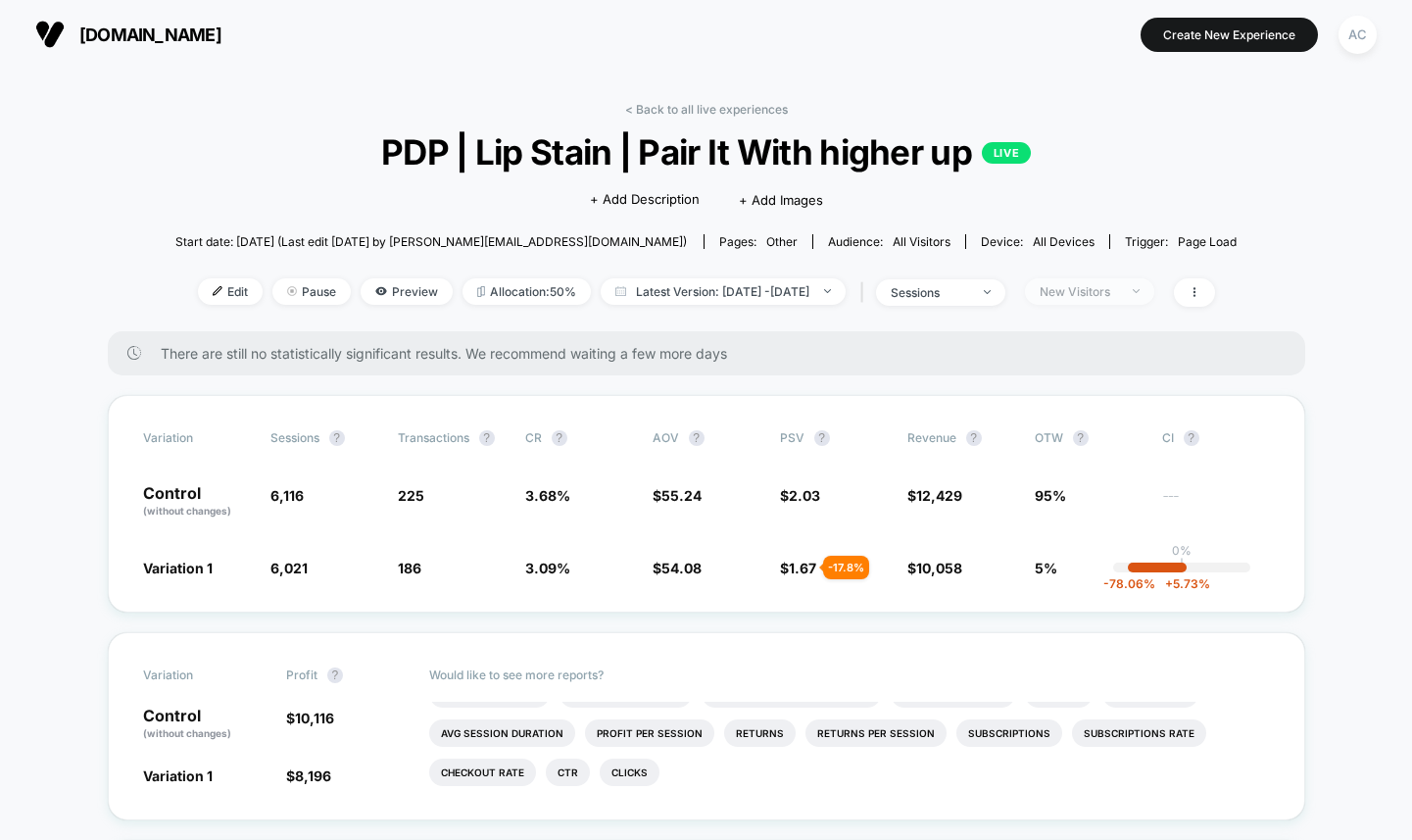
click at [1088, 289] on div "New Visitors" at bounding box center [1079, 291] width 78 height 15
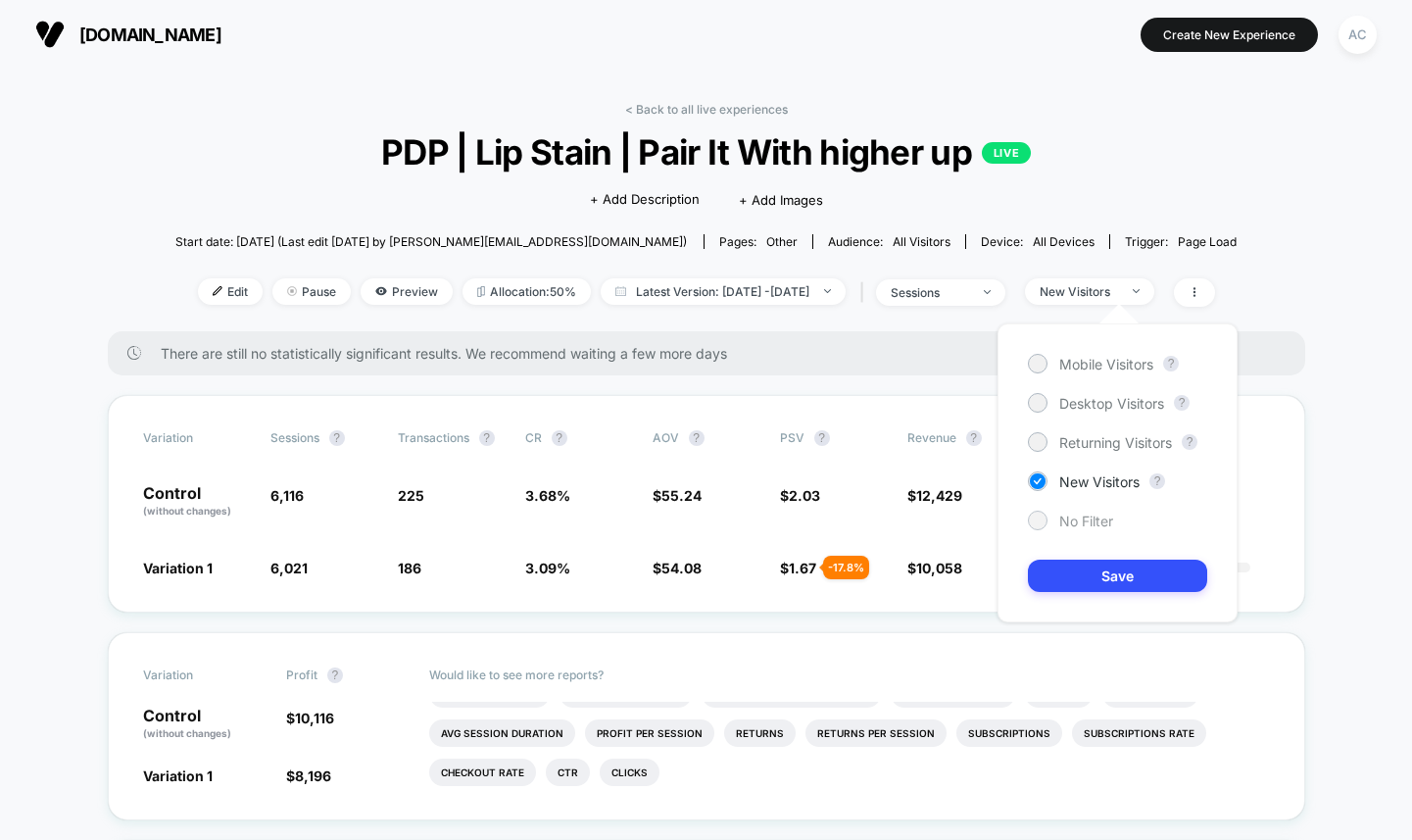
click at [1067, 529] on div "No Filter" at bounding box center [1070, 521] width 85 height 20
click at [1081, 575] on button "Save" at bounding box center [1117, 576] width 179 height 32
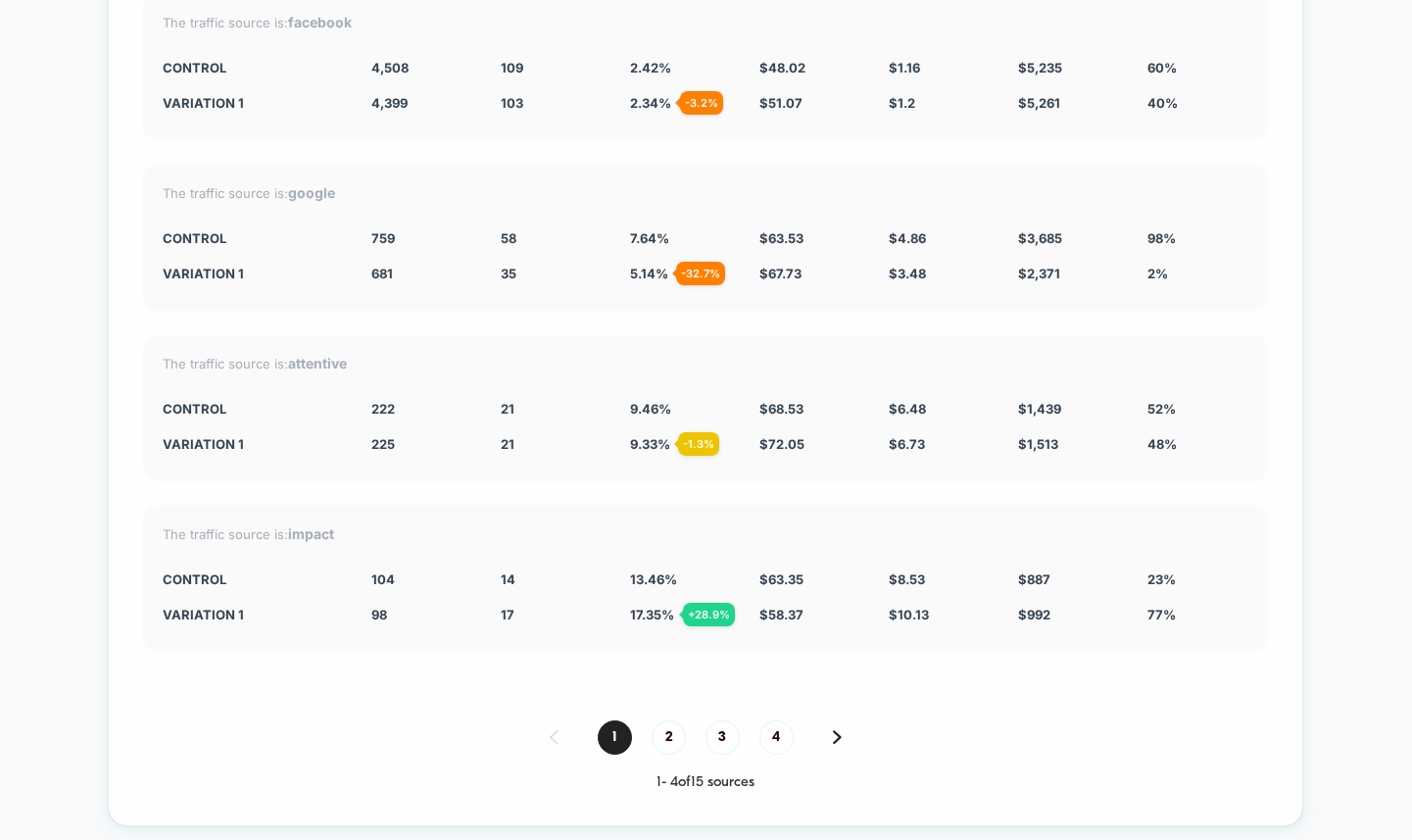
scroll to position [5124, 0]
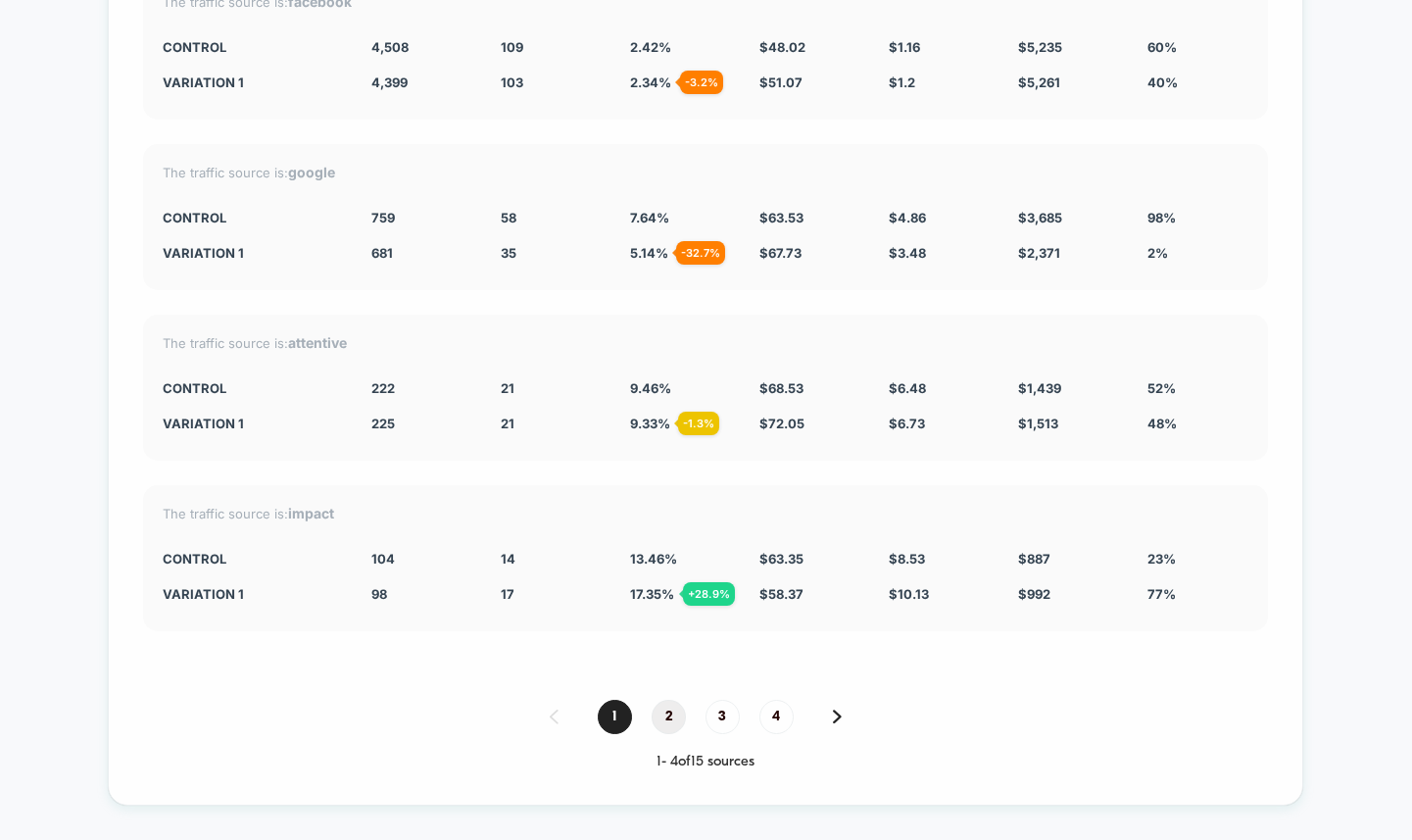
click at [663, 710] on span "2" at bounding box center [669, 717] width 34 height 34
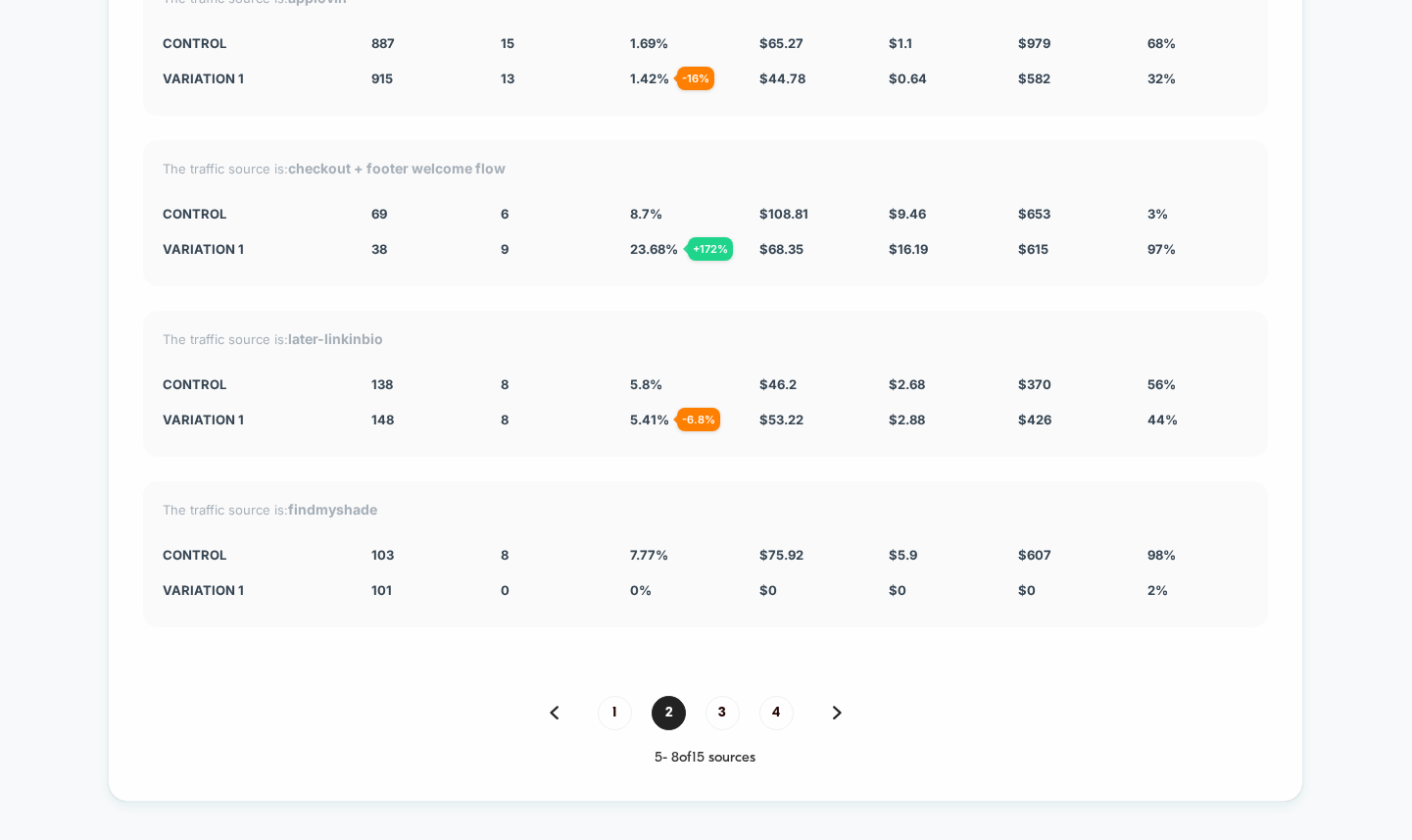
scroll to position [5165, 0]
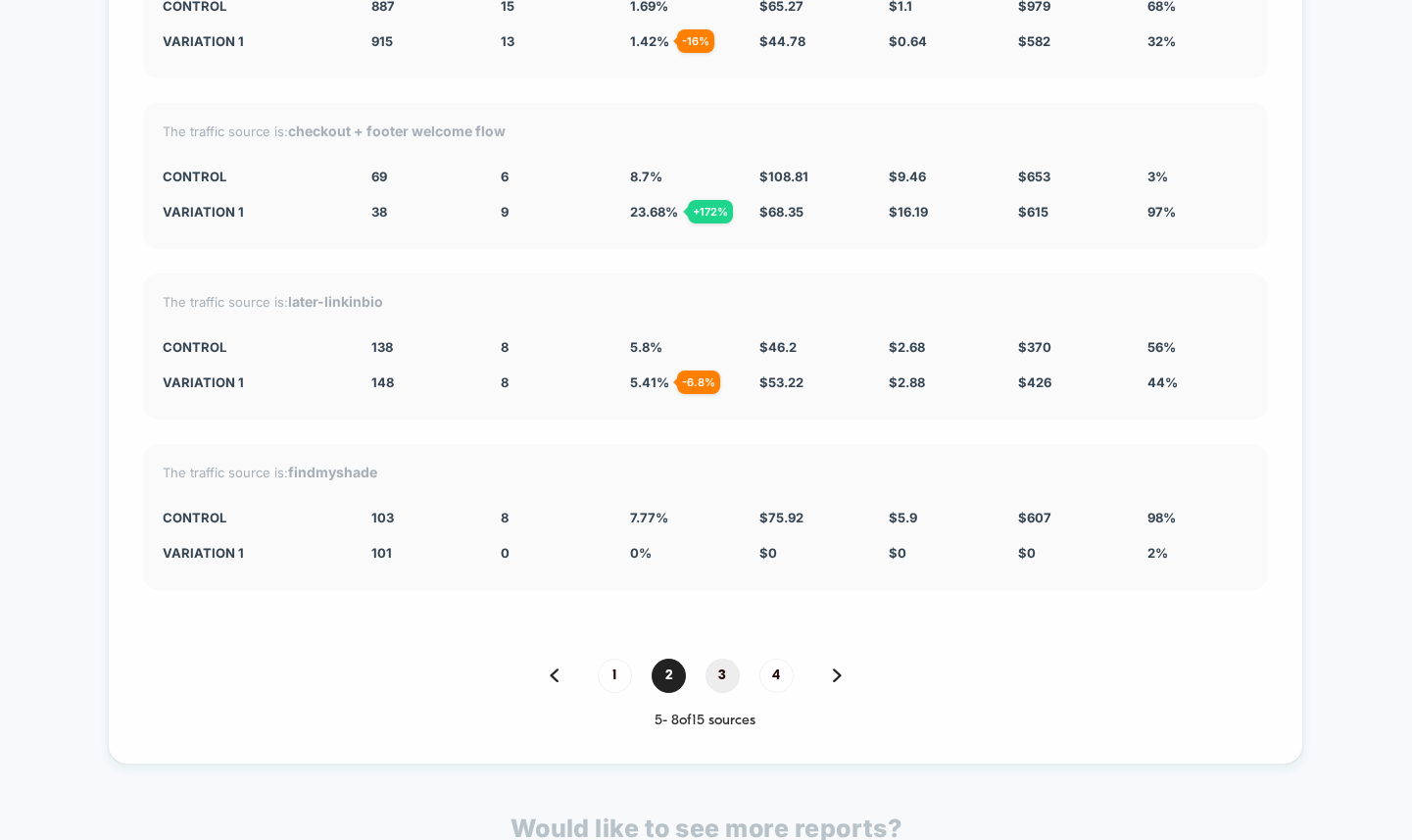
click at [713, 659] on span "3" at bounding box center [723, 675] width 34 height 34
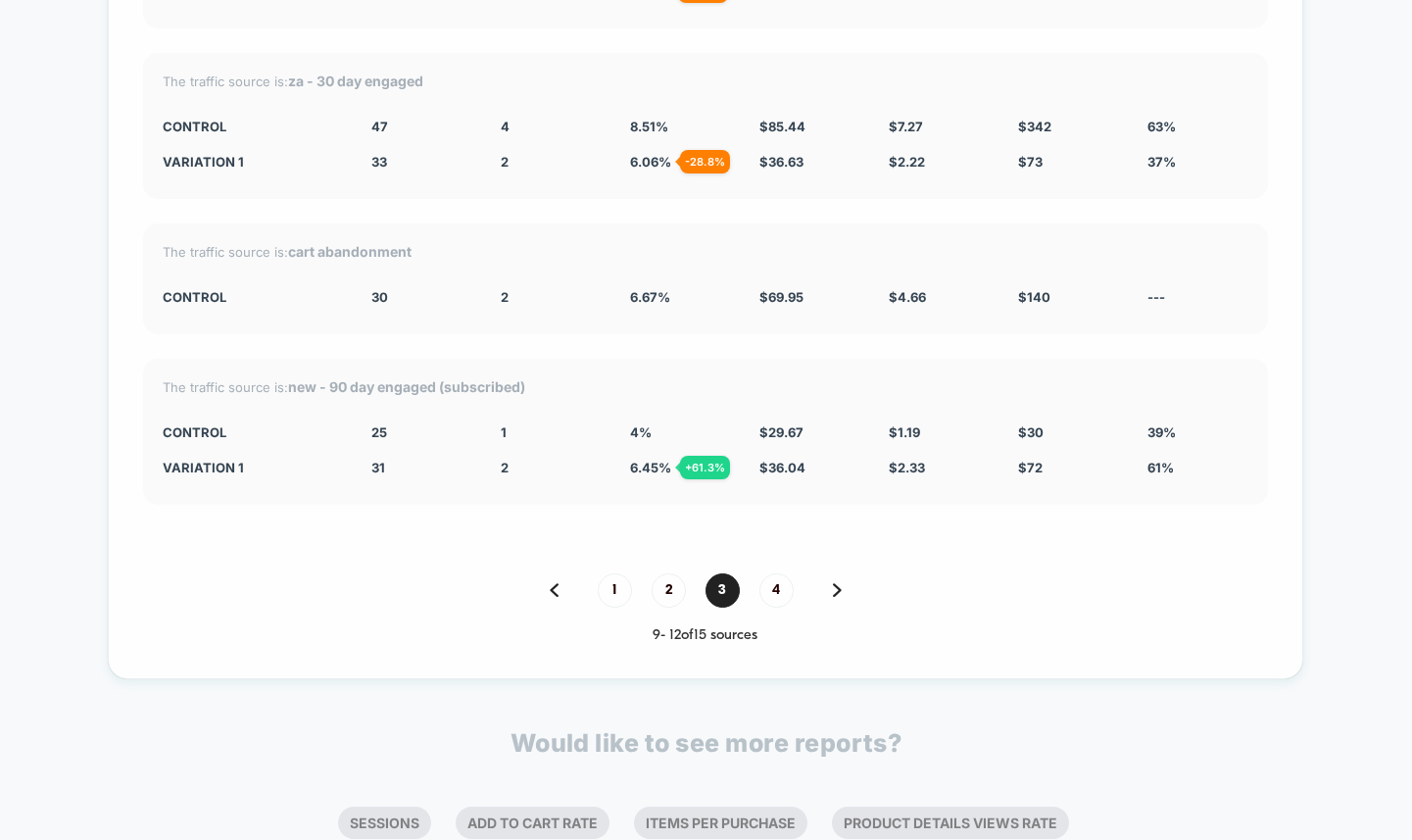
scroll to position [5241, 0]
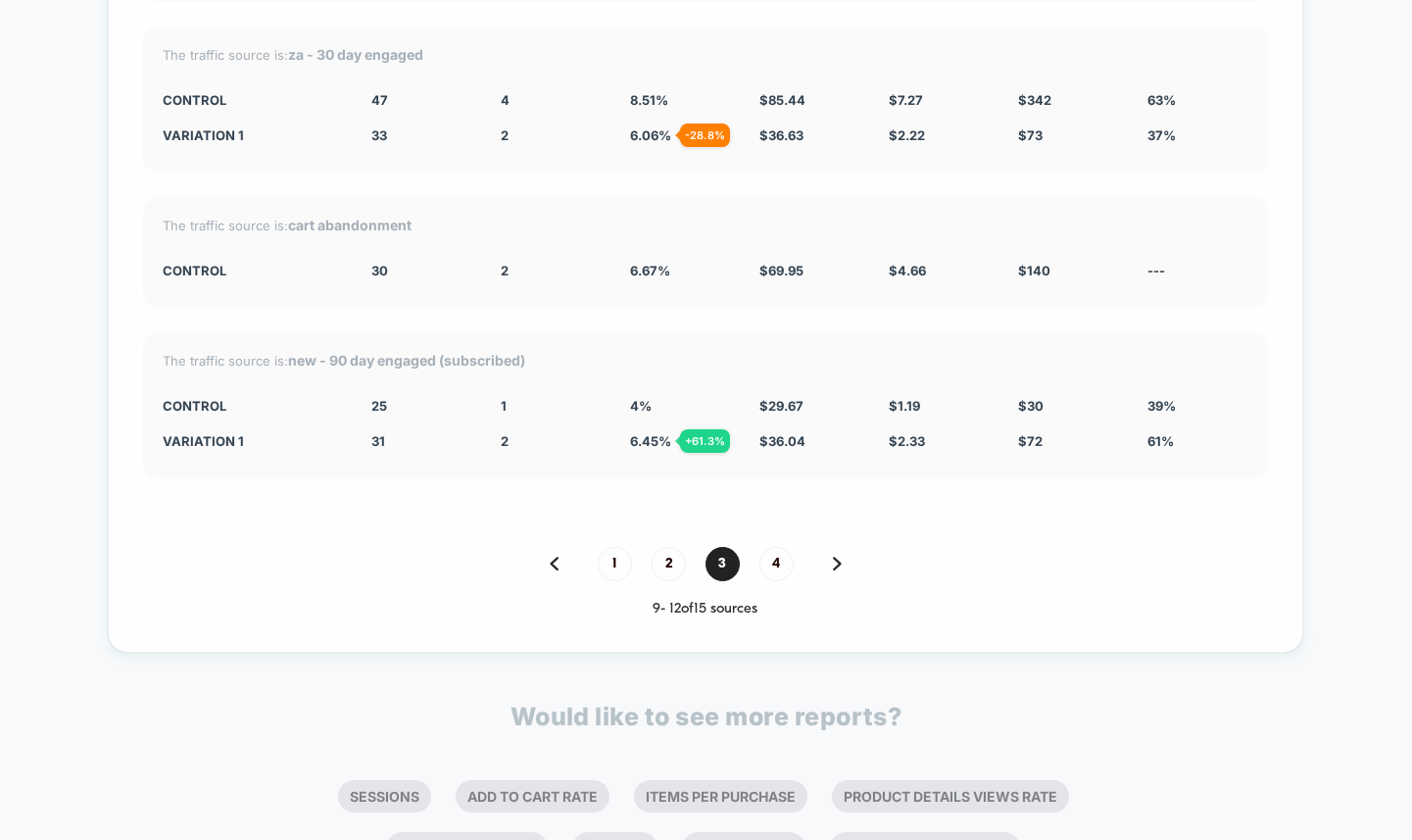
click at [777, 572] on div "1 2 3 4 9 - 12 of 15 sources" at bounding box center [705, 582] width 1125 height 71
click at [777, 564] on span "4" at bounding box center [776, 564] width 34 height 34
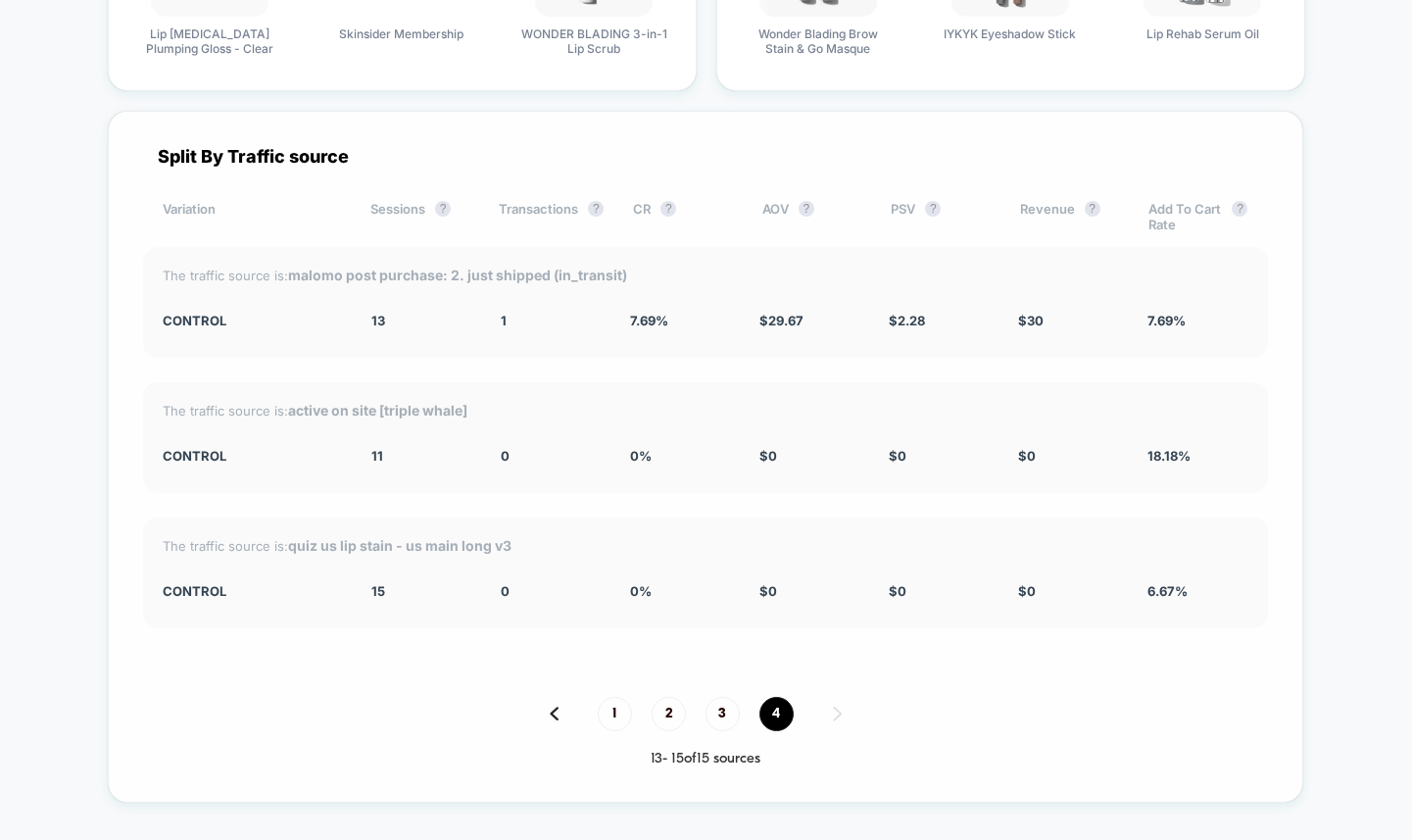
scroll to position [4839, 0]
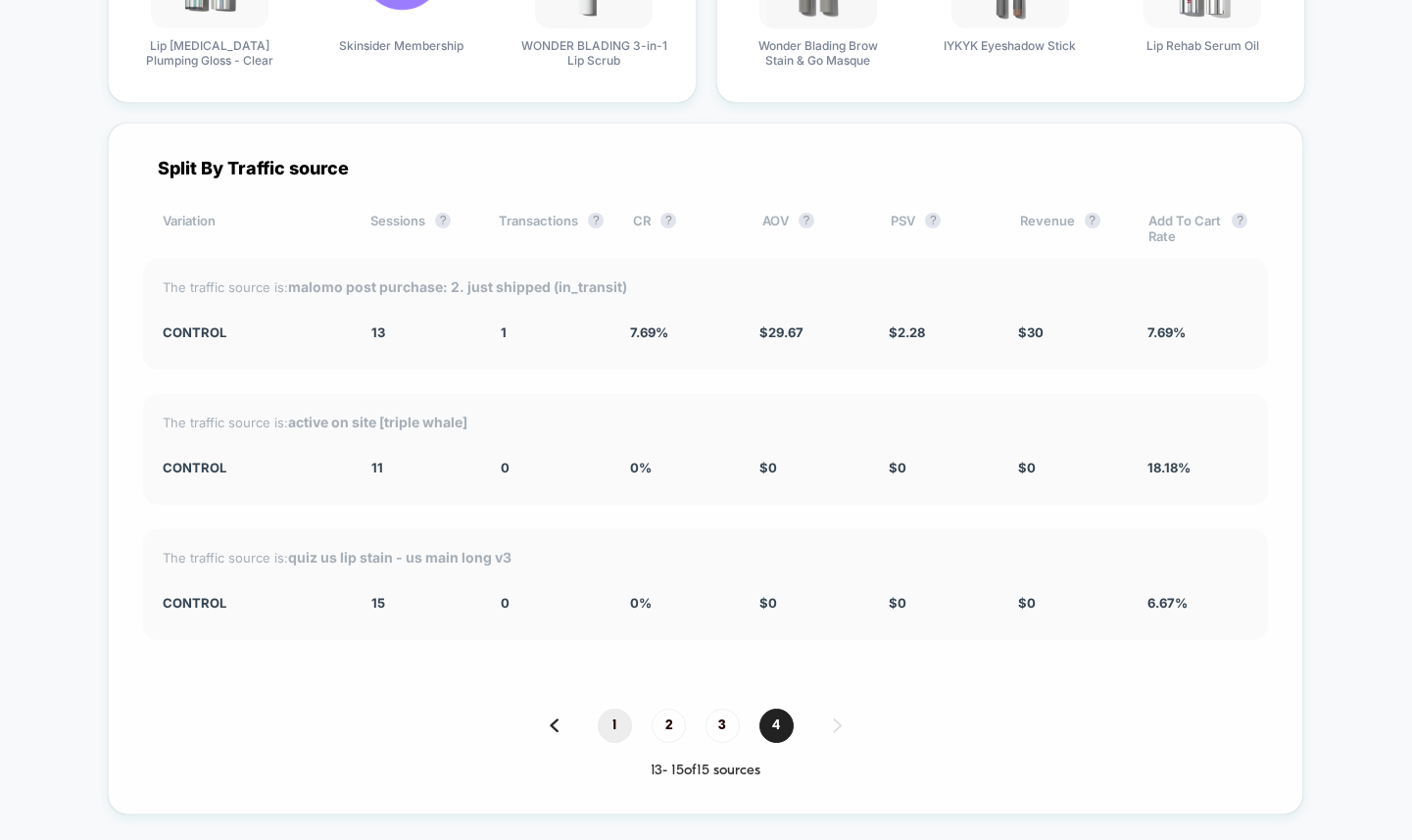
click at [613, 720] on span "1" at bounding box center [615, 725] width 34 height 34
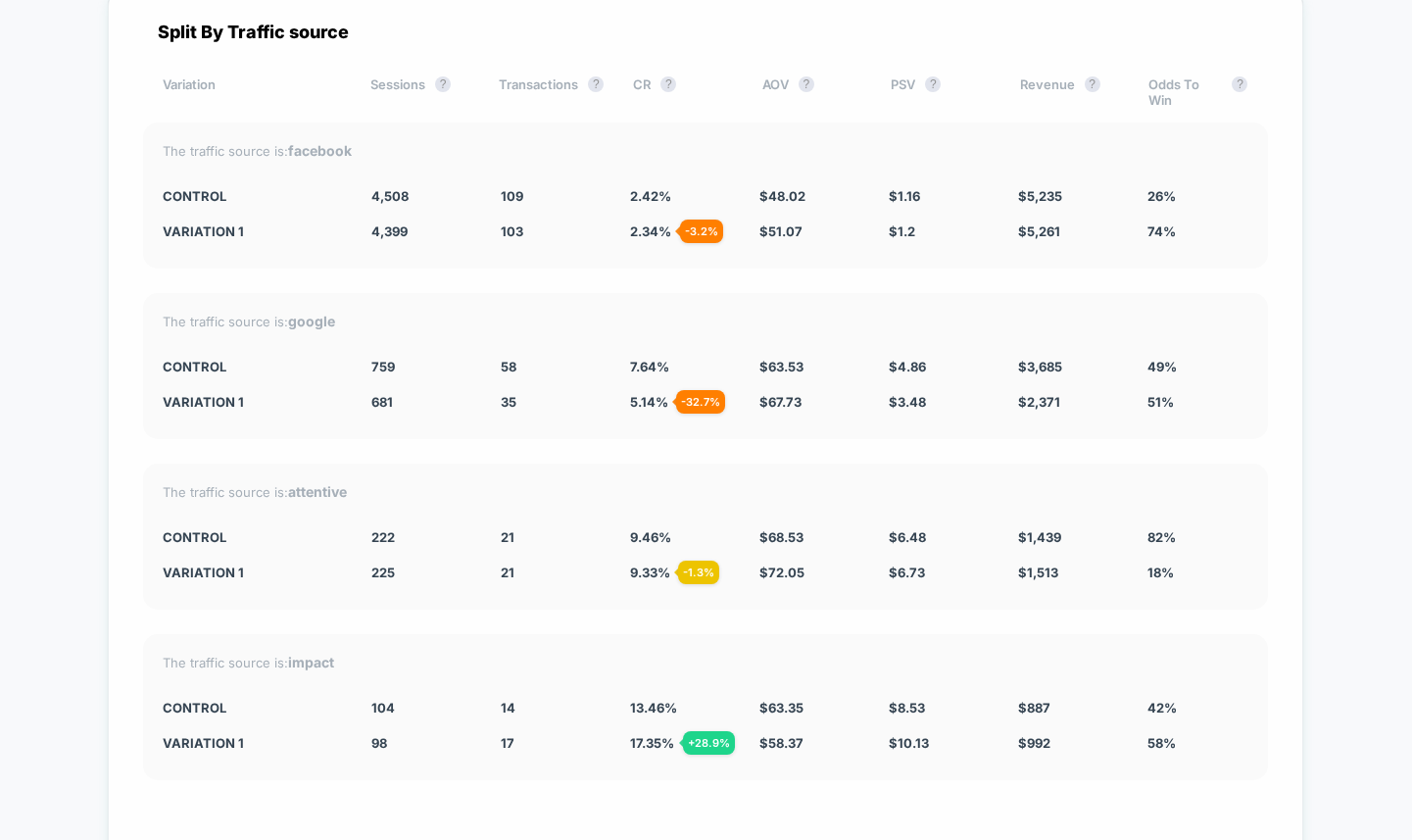
scroll to position [4971, 0]
